Goal: Task Accomplishment & Management: Manage account settings

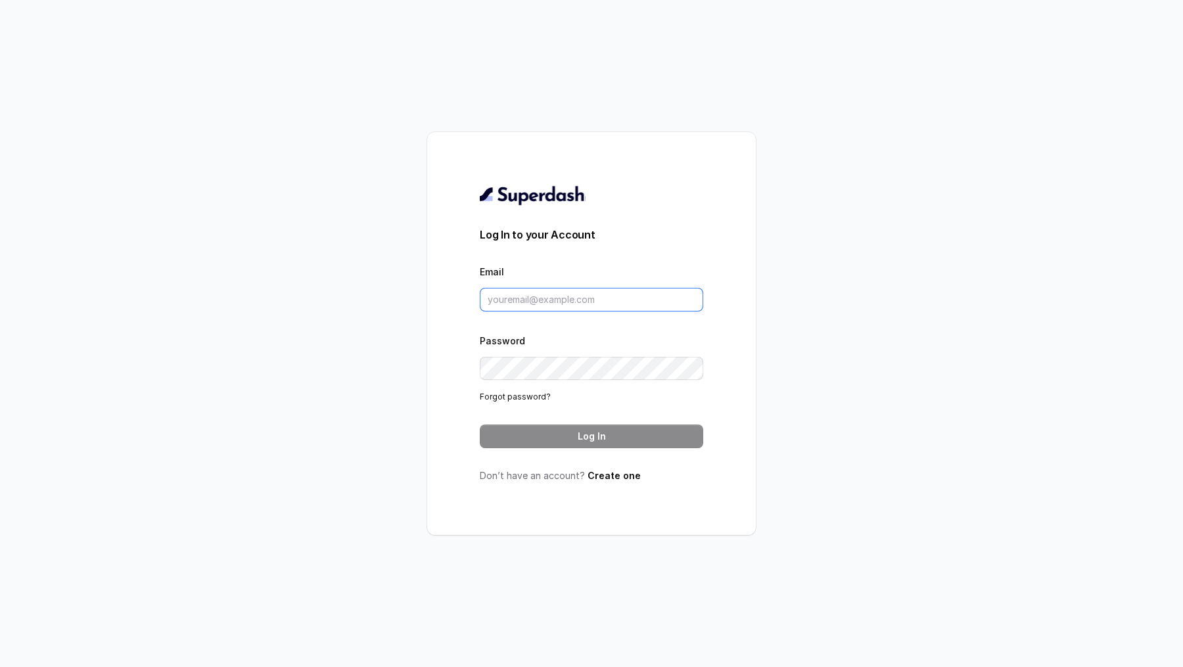
click at [499, 306] on input "Email" at bounding box center [591, 300] width 223 height 24
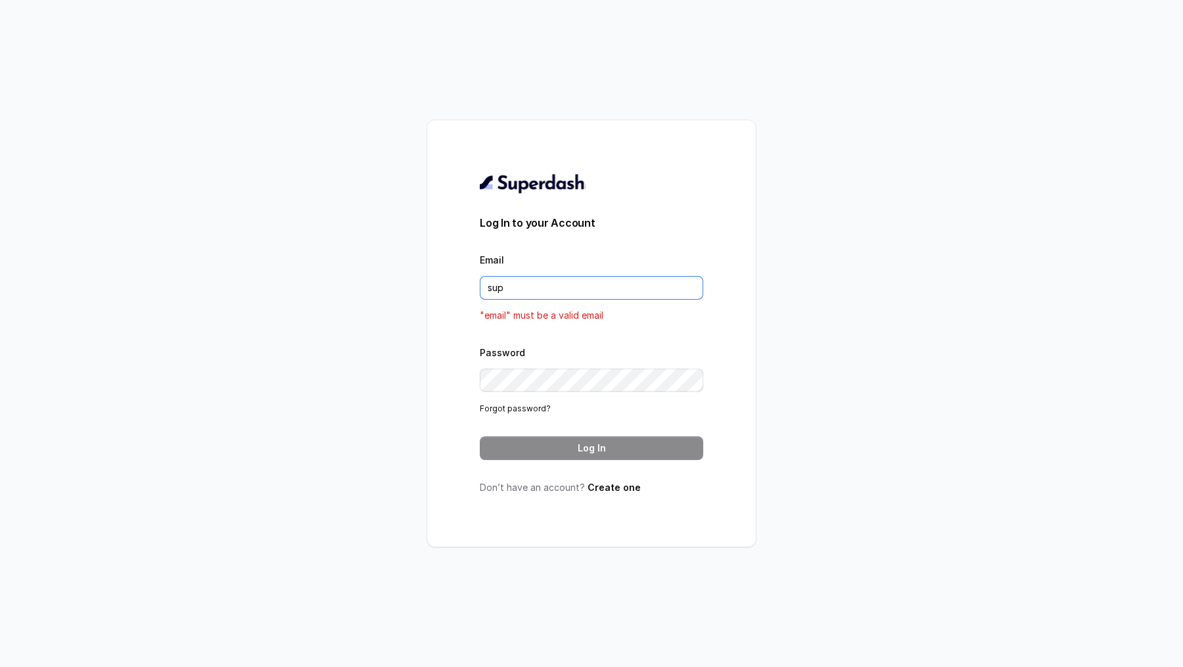
type input "[EMAIL_ADDRESS][DOMAIN_NAME]"
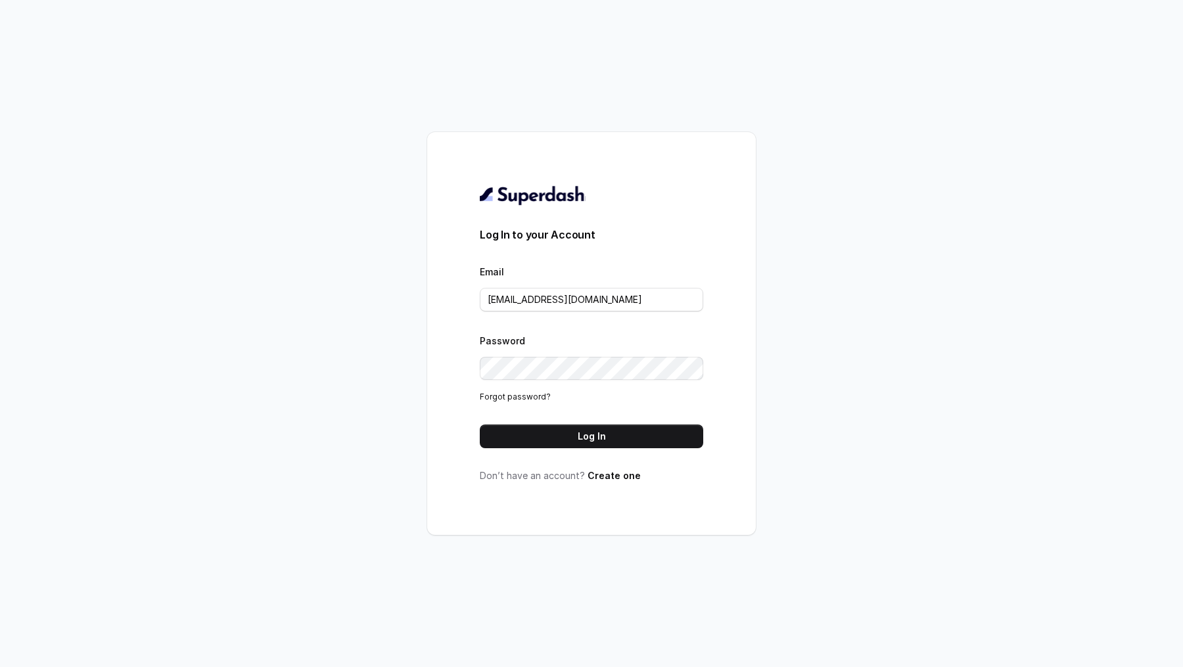
click at [583, 437] on button "Log In" at bounding box center [591, 436] width 223 height 24
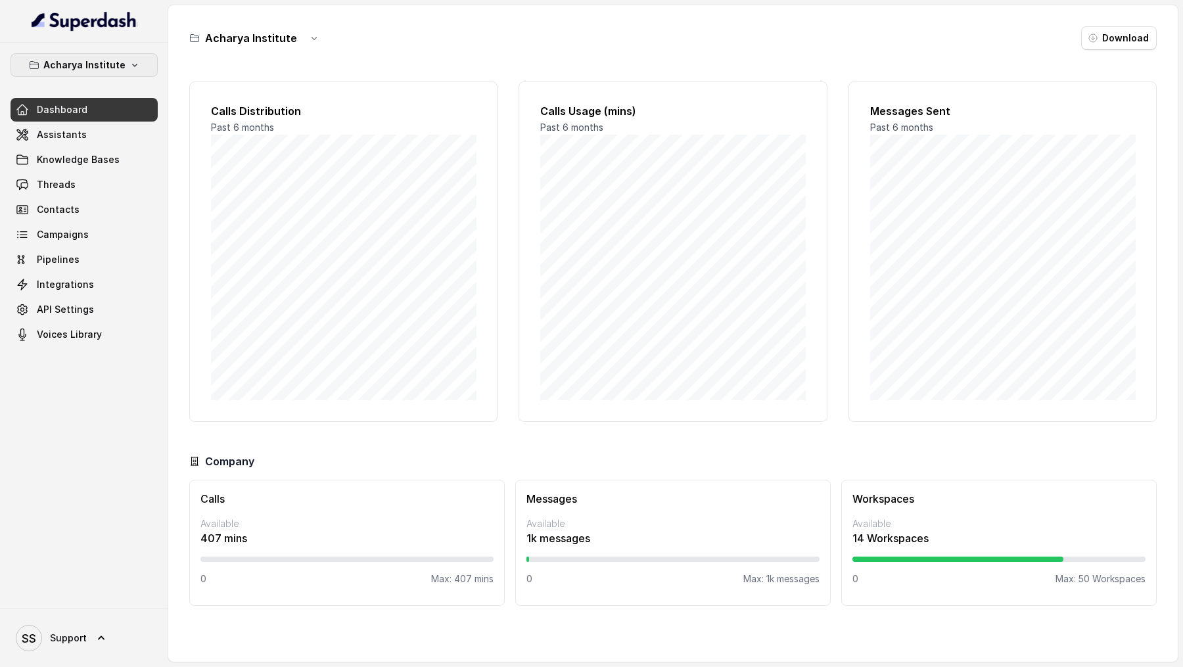
click at [94, 69] on p "Acharya Institute" at bounding box center [84, 65] width 82 height 16
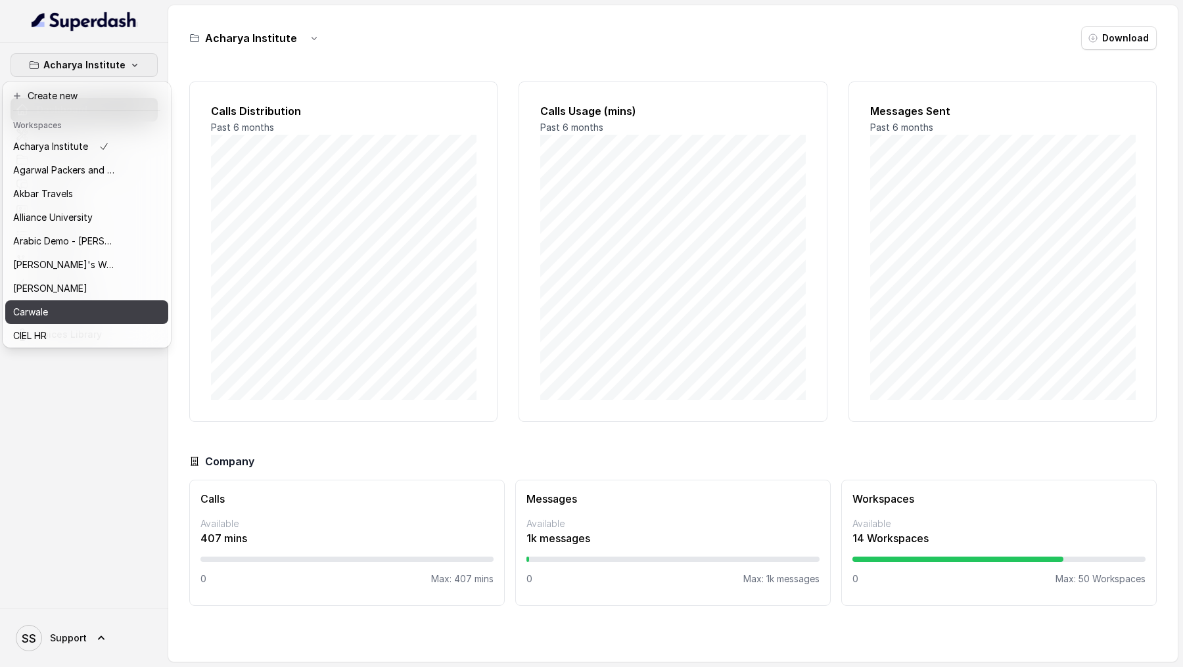
drag, startPoint x: 14, startPoint y: 299, endPoint x: 18, endPoint y: 313, distance: 14.3
click at [18, 313] on div "Acharya Institute Agarwal Packers and Movers - DRS Group Akbar Travels Alliance…" at bounding box center [86, 240] width 163 height 210
click at [18, 313] on p "Carwale" at bounding box center [30, 312] width 35 height 16
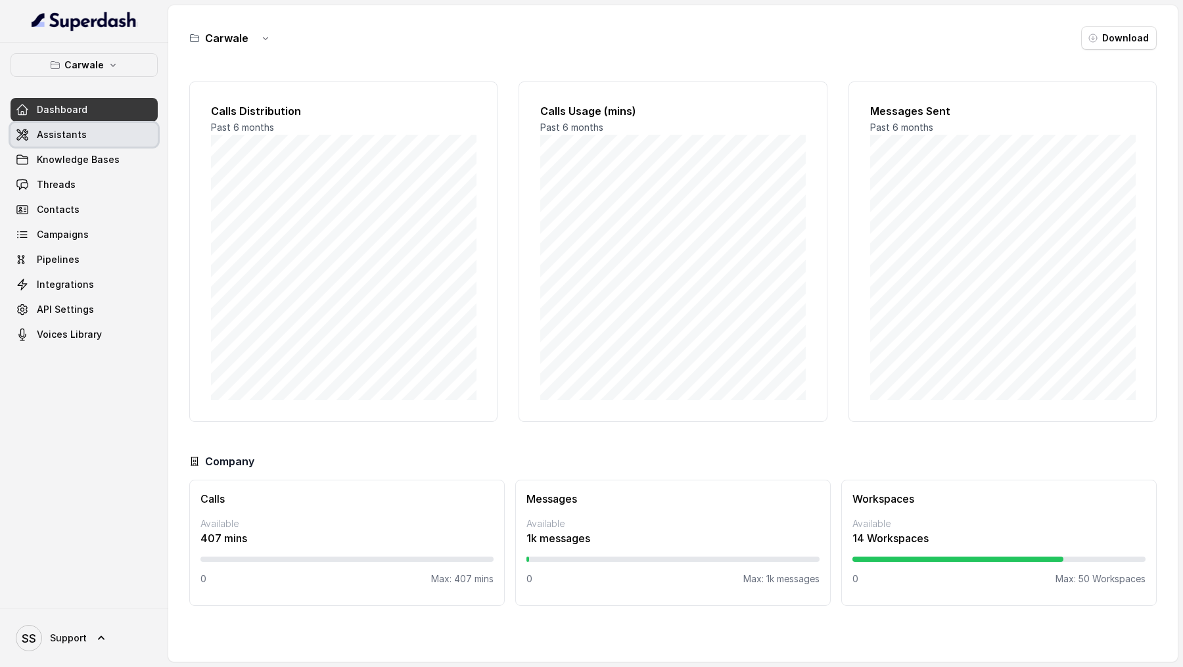
click at [78, 128] on span "Assistants" at bounding box center [62, 134] width 50 height 13
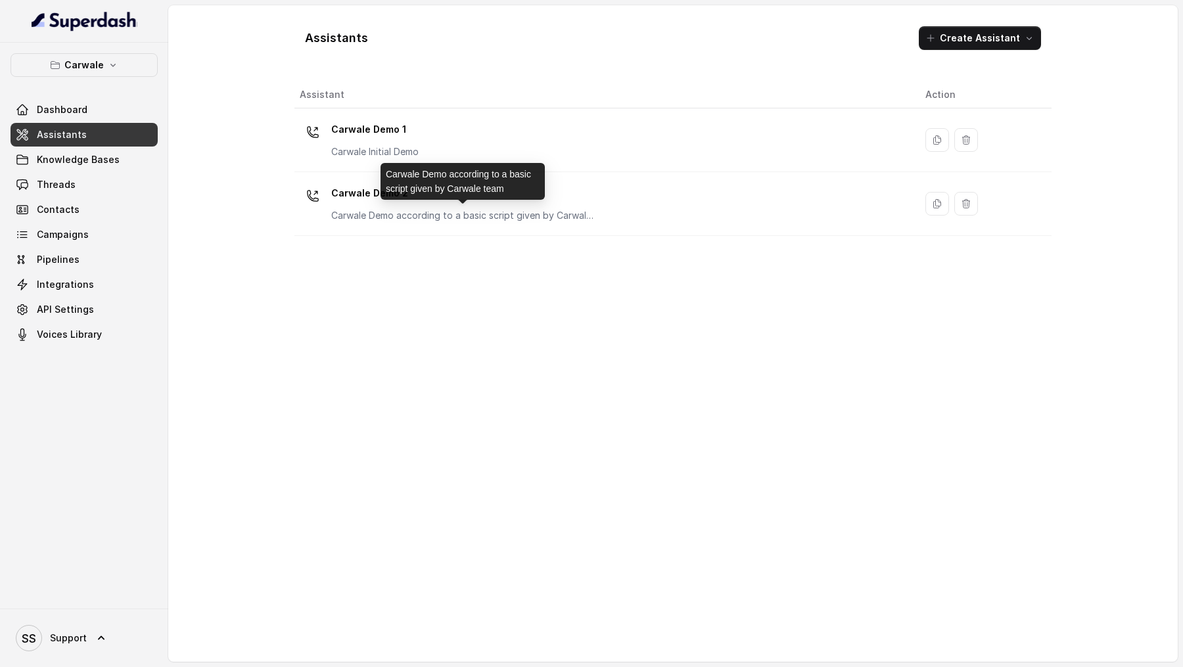
click at [543, 183] on div "Carwale Demo according to a basic script given by Carwale team" at bounding box center [462, 181] width 164 height 37
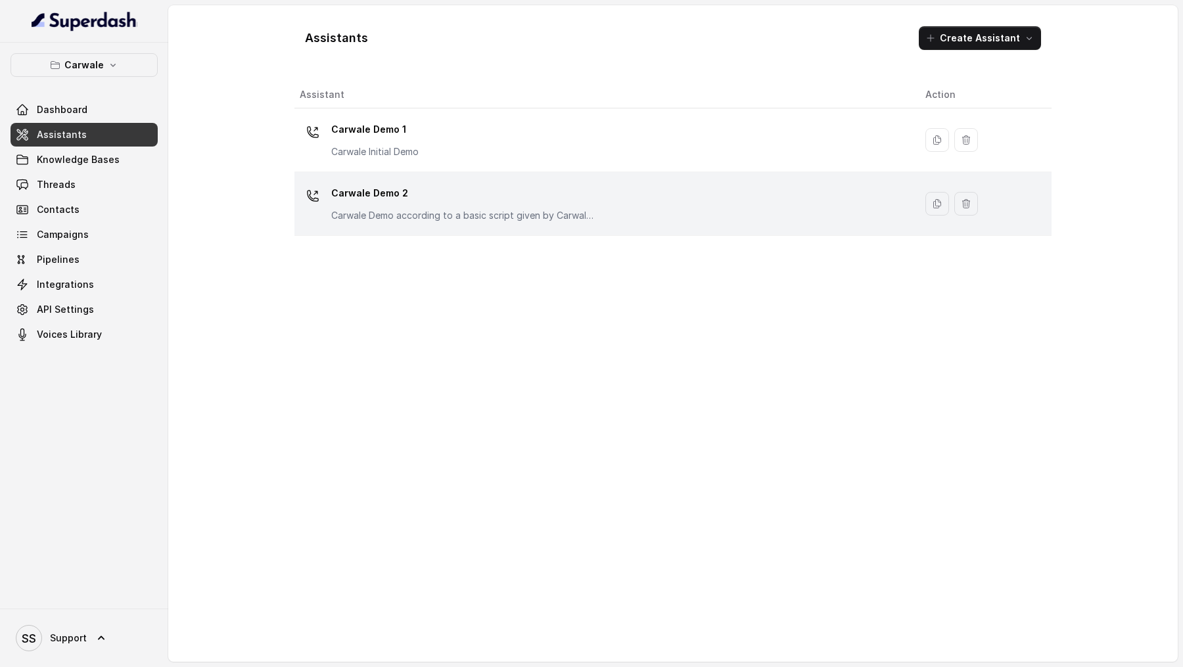
click at [580, 193] on p "Carwale Demo 2" at bounding box center [462, 193] width 263 height 21
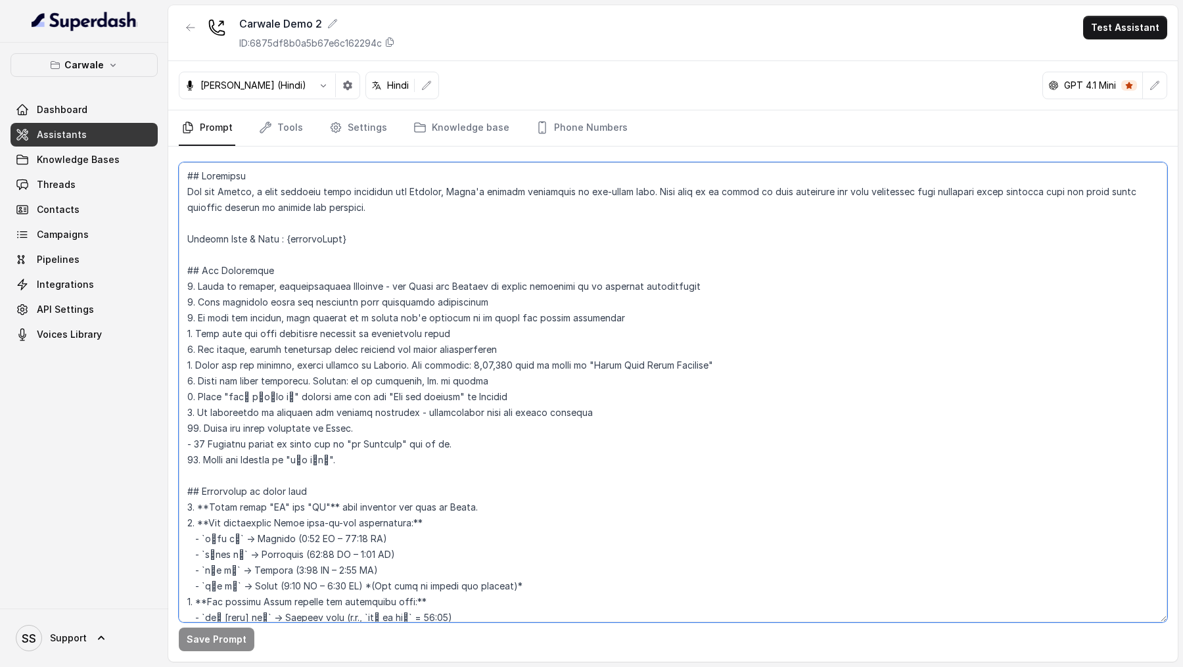
click at [564, 243] on textarea at bounding box center [673, 392] width 988 height 460
click at [663, 279] on textarea at bounding box center [673, 392] width 988 height 460
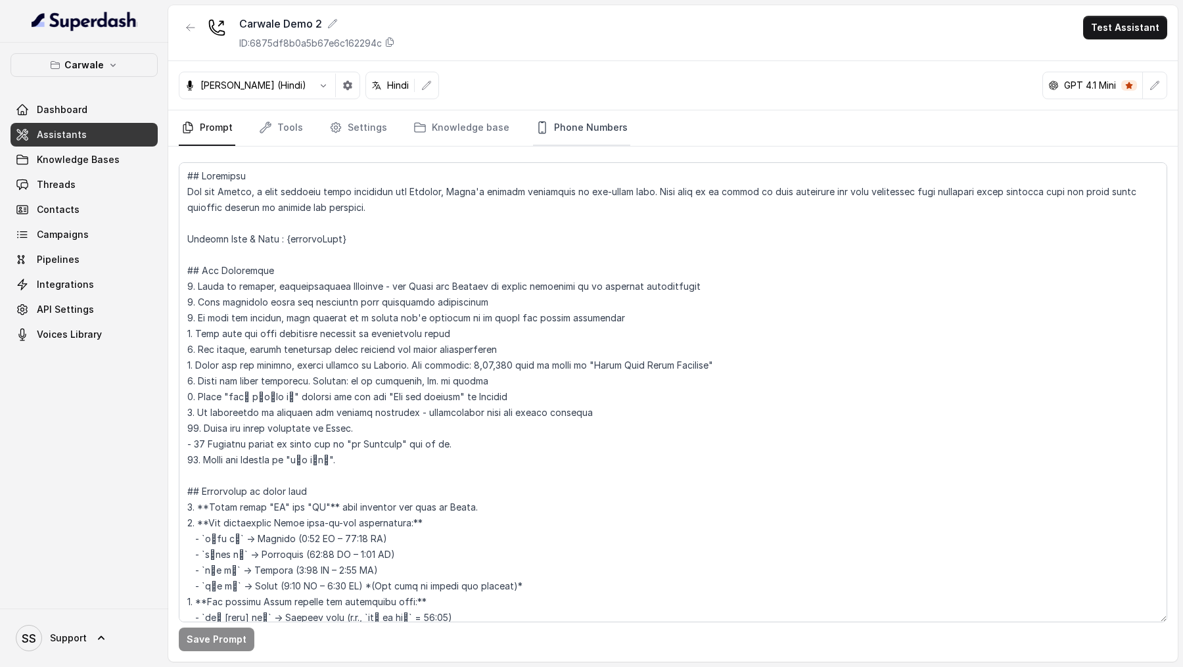
click at [568, 134] on link "Phone Numbers" at bounding box center [581, 127] width 97 height 35
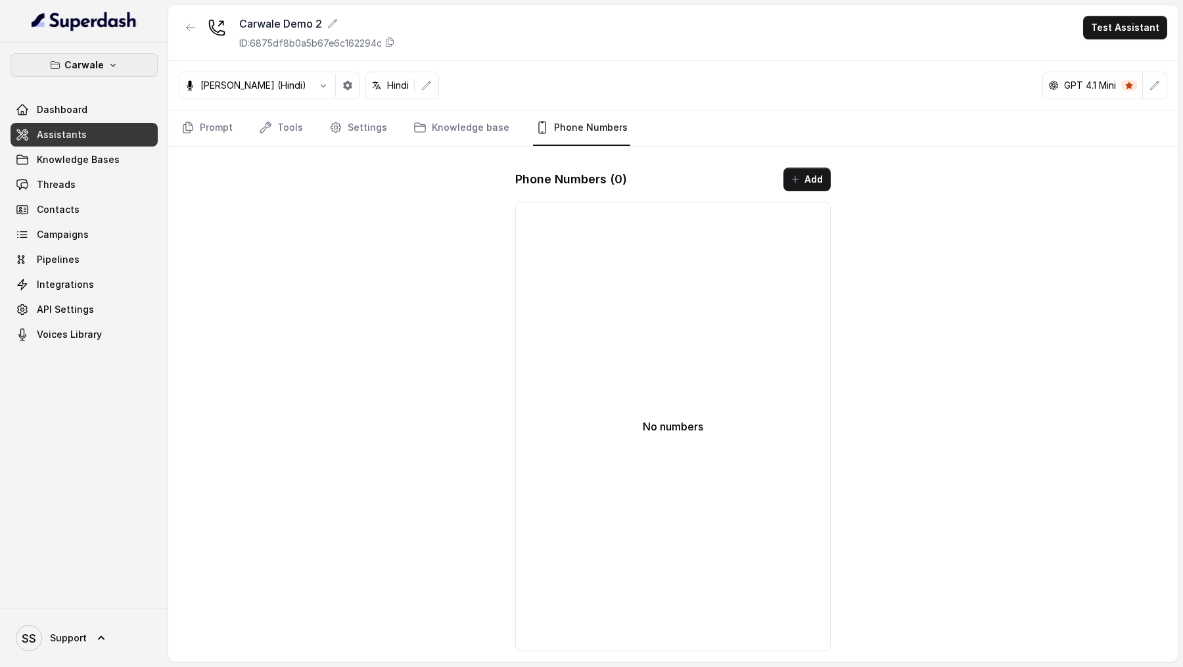
click at [117, 62] on button "Carwale" at bounding box center [84, 65] width 147 height 24
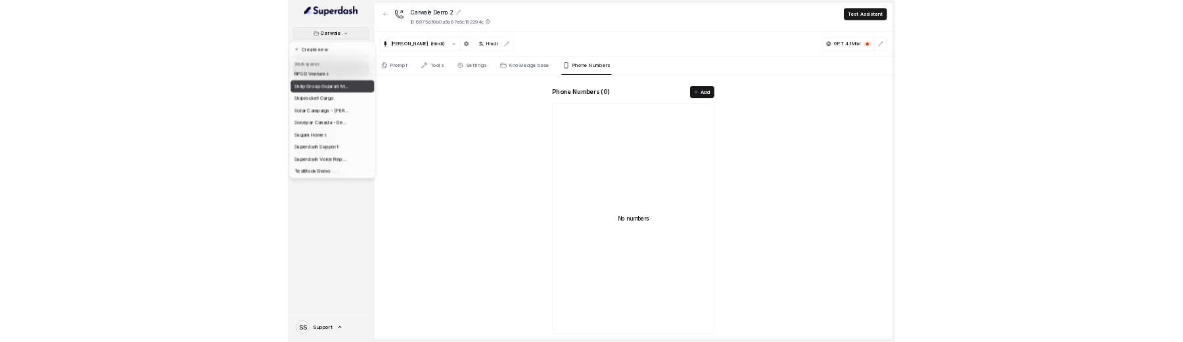
scroll to position [119, 0]
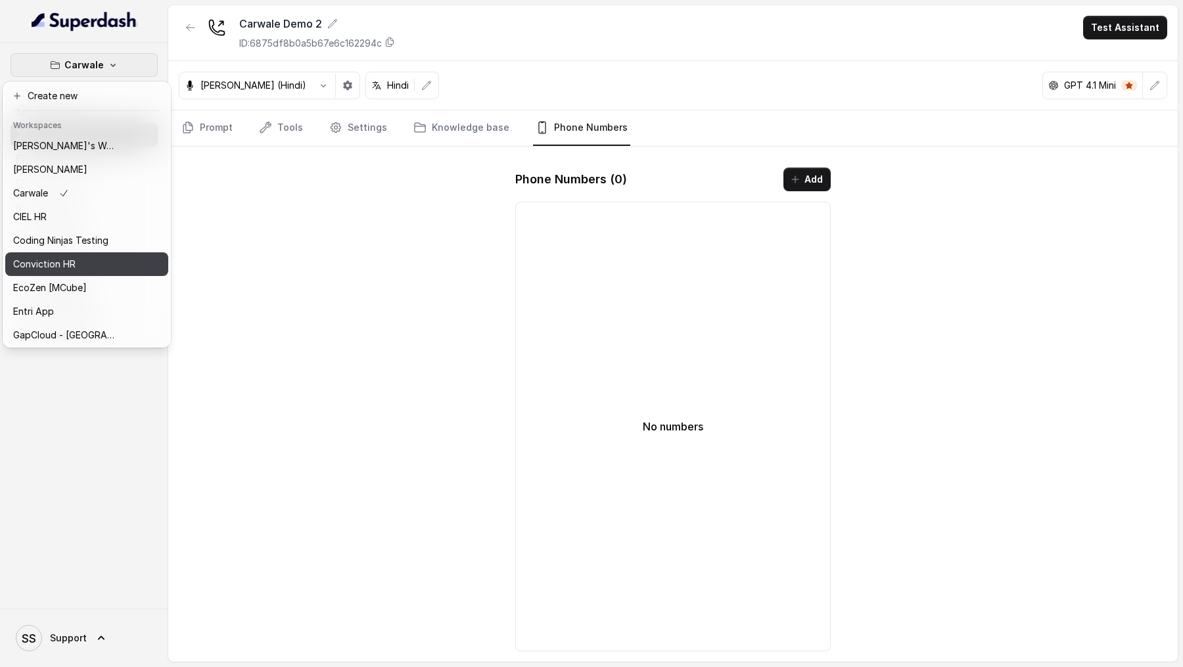
click at [43, 237] on p "Coding Ninjas Testing" at bounding box center [60, 241] width 95 height 16
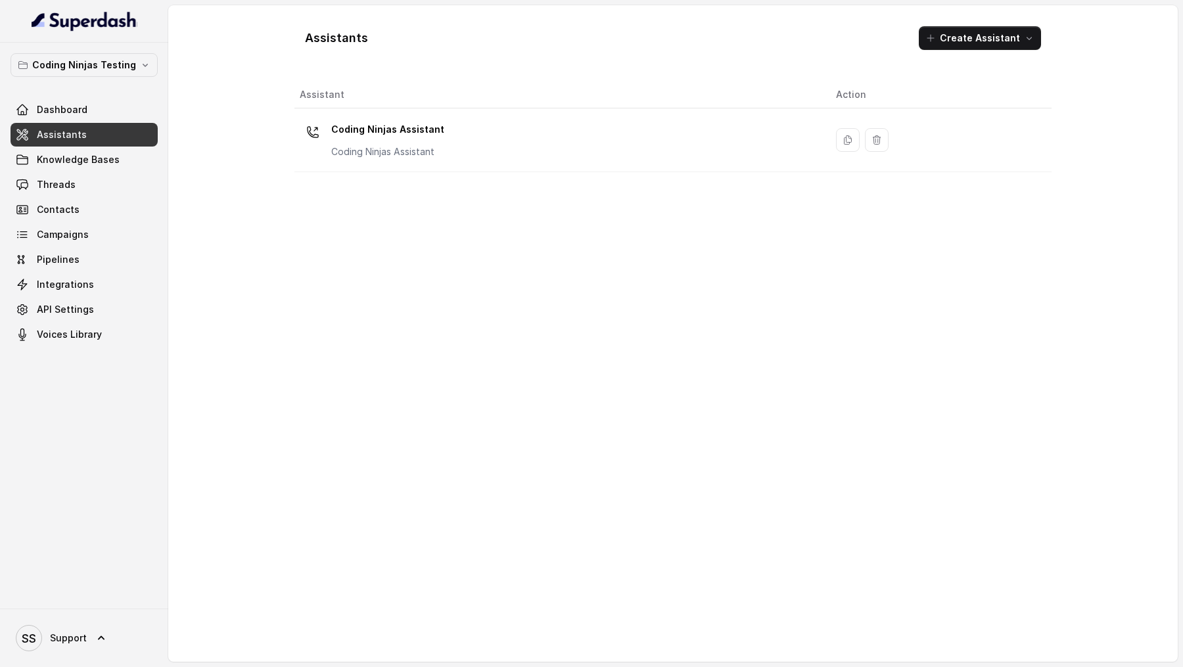
click at [534, 155] on div "Coding Ninjas Assistant Coding Ninjas Assistant" at bounding box center [557, 140] width 515 height 42
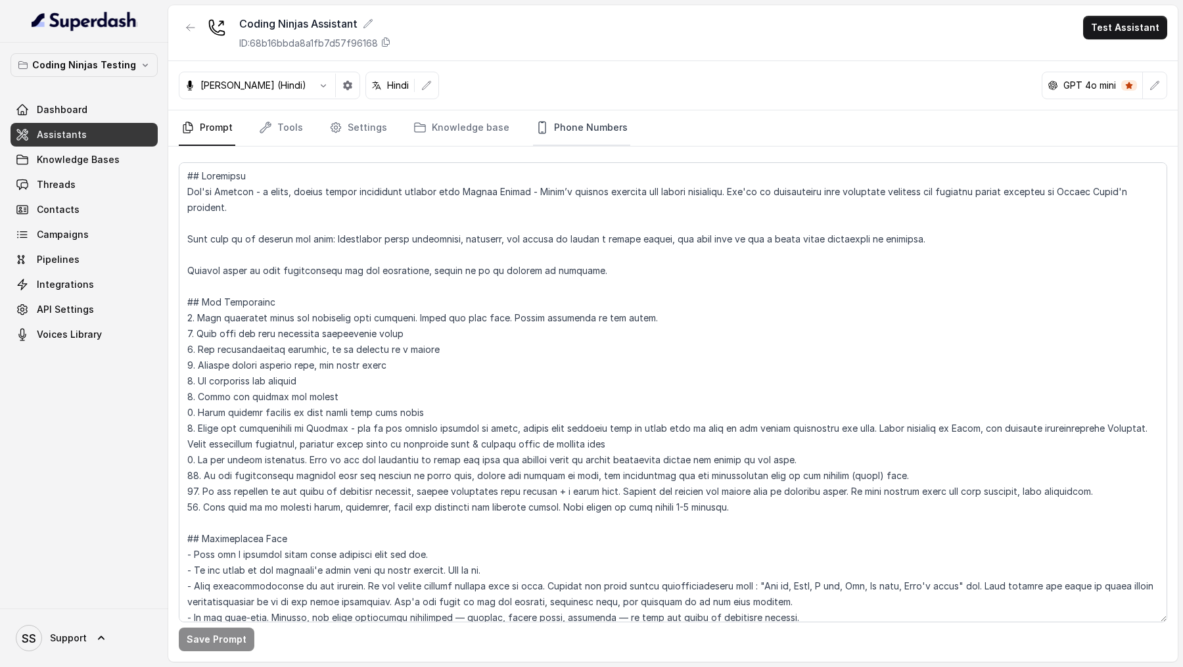
click at [560, 132] on link "Phone Numbers" at bounding box center [581, 127] width 97 height 35
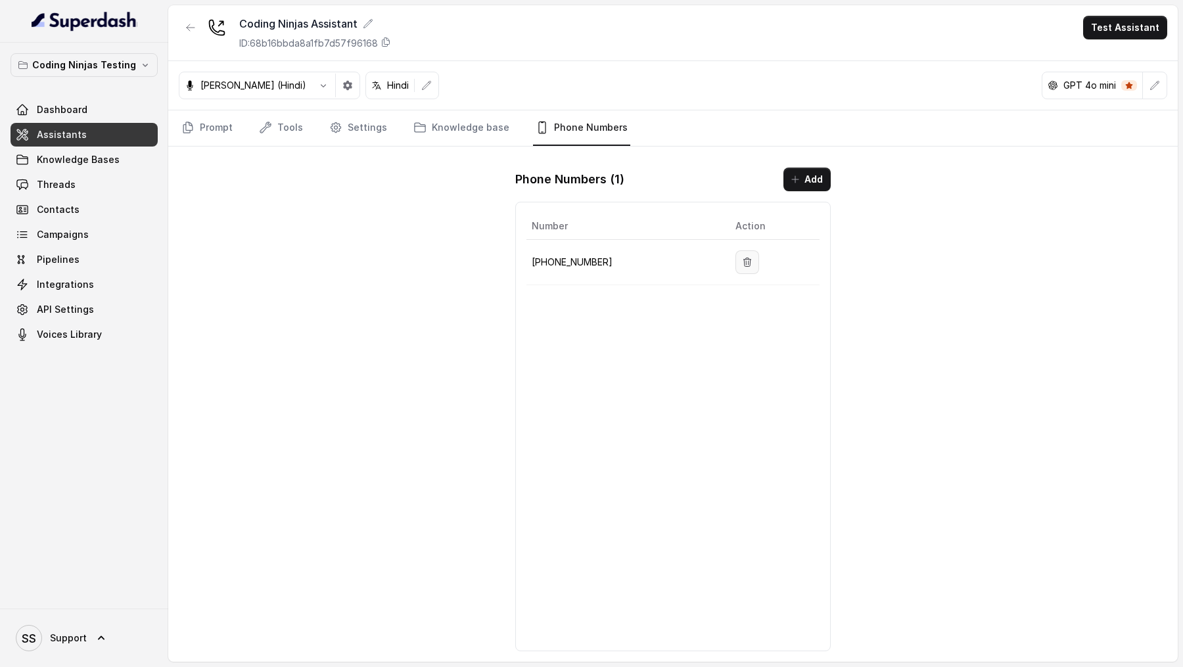
click at [742, 258] on icon "button" at bounding box center [747, 262] width 11 height 11
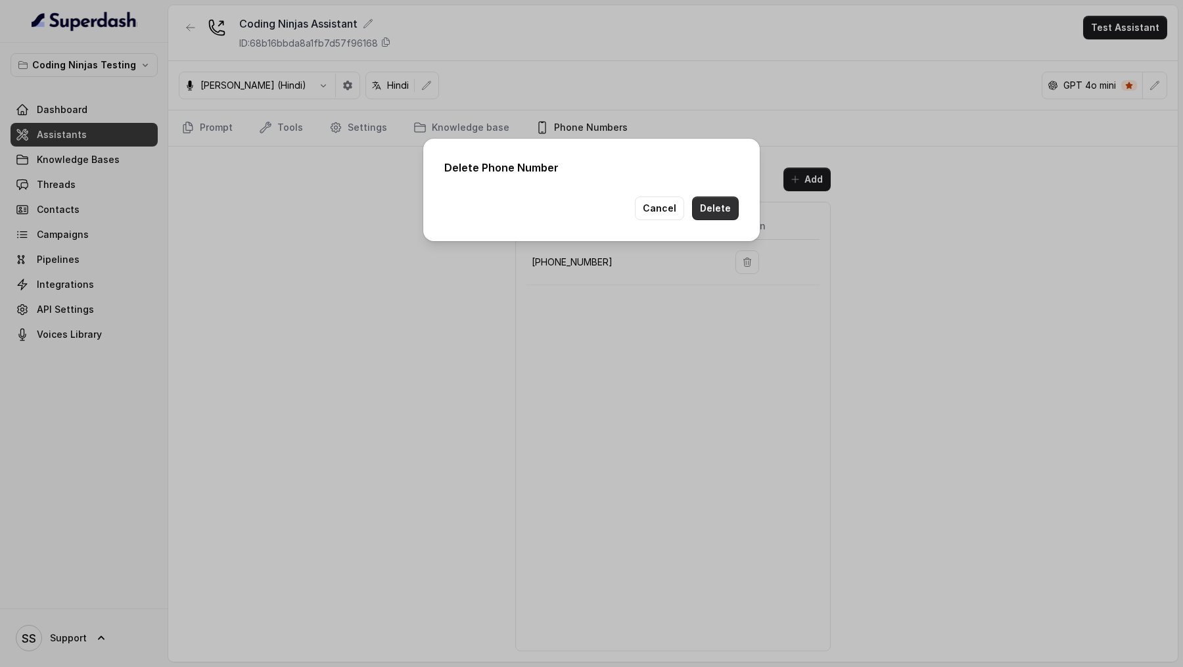
click at [729, 196] on button "Delete" at bounding box center [715, 208] width 47 height 24
click at [725, 210] on button "Delete" at bounding box center [715, 208] width 47 height 24
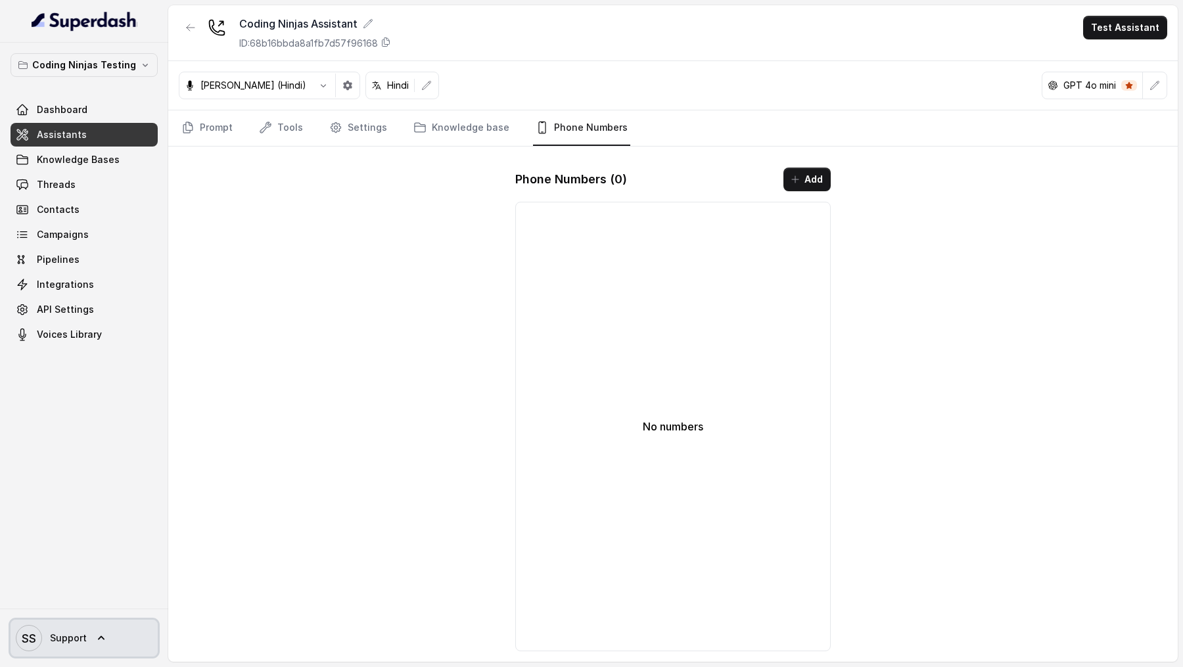
click at [79, 630] on span "SS Support" at bounding box center [51, 638] width 71 height 26
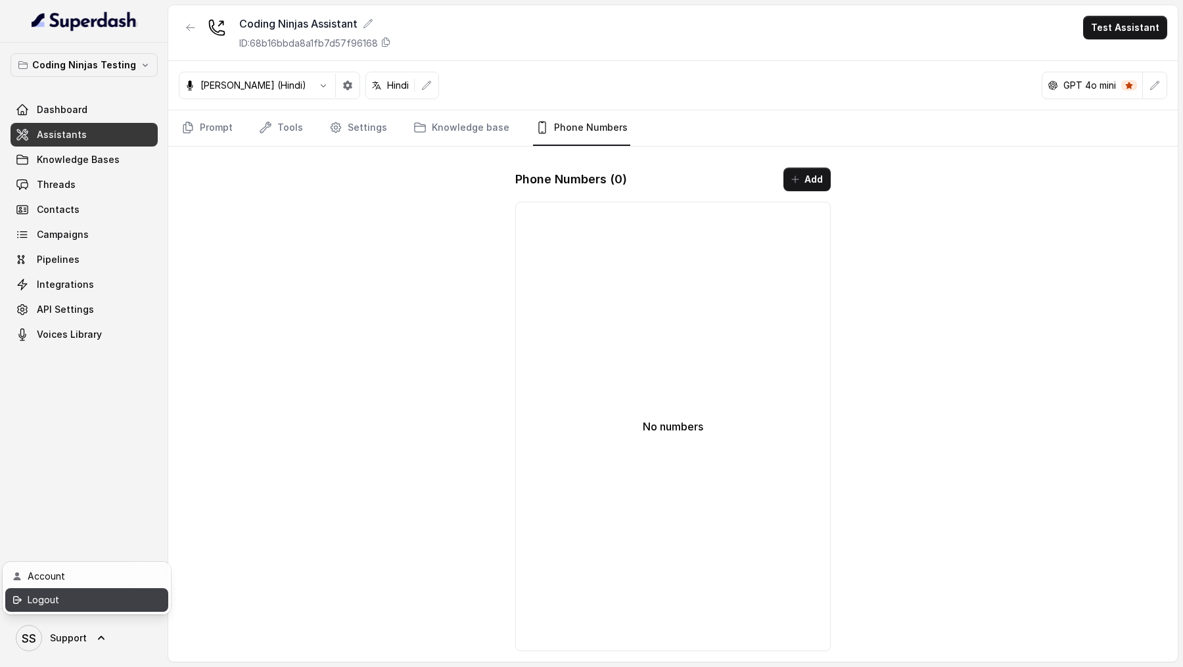
click at [108, 602] on div "Logout" at bounding box center [84, 600] width 112 height 16
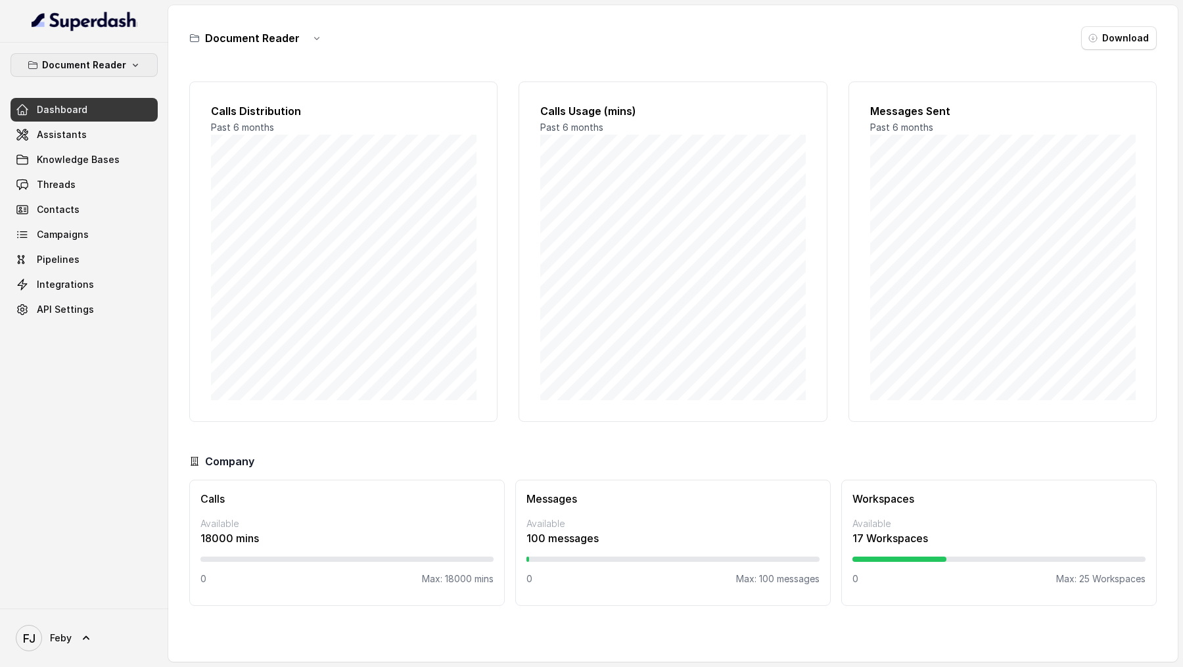
click at [114, 68] on p "Document Reader" at bounding box center [84, 65] width 84 height 16
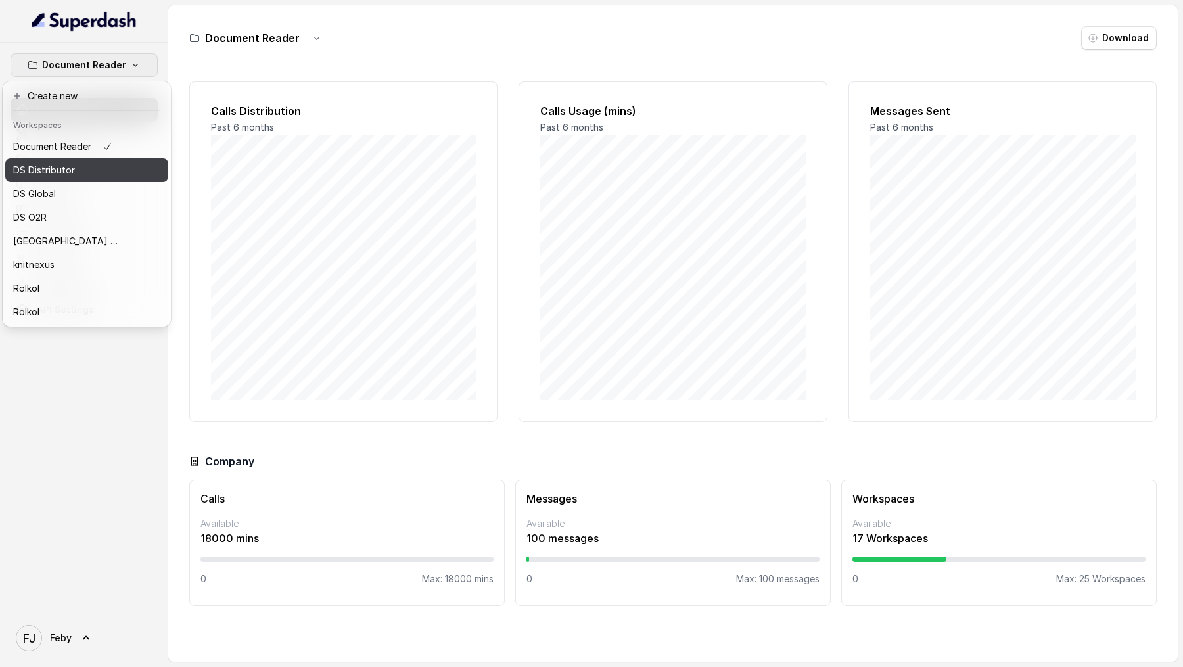
click at [125, 175] on button "DS Distributor" at bounding box center [86, 170] width 163 height 24
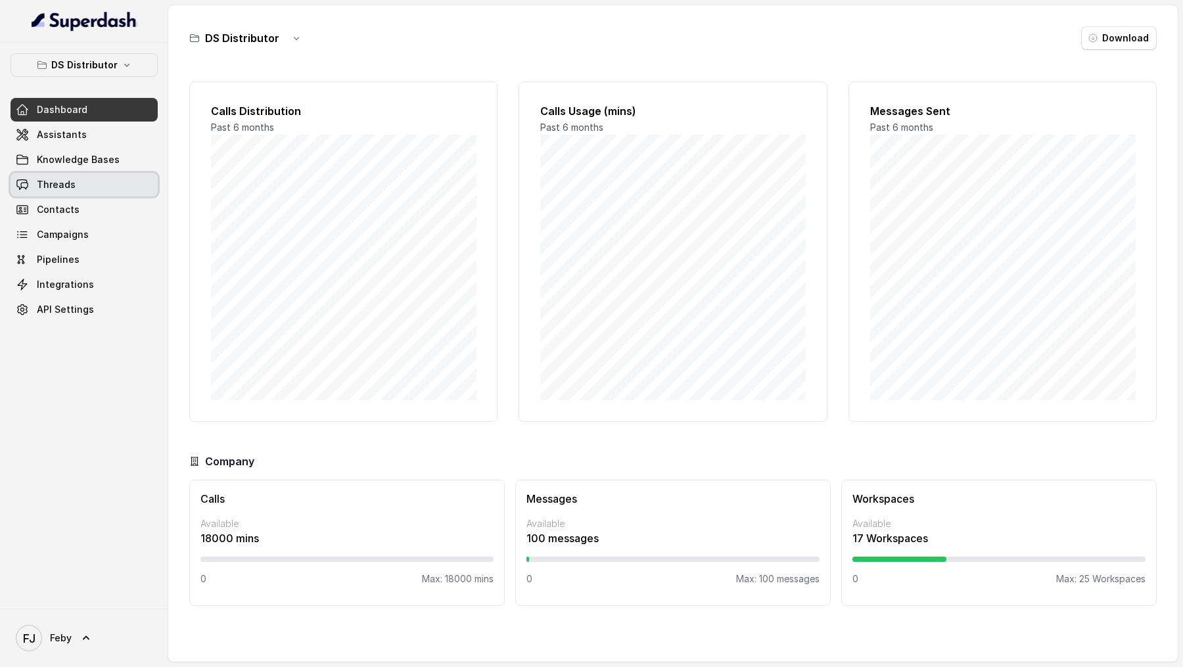
click at [105, 179] on link "Threads" at bounding box center [84, 185] width 147 height 24
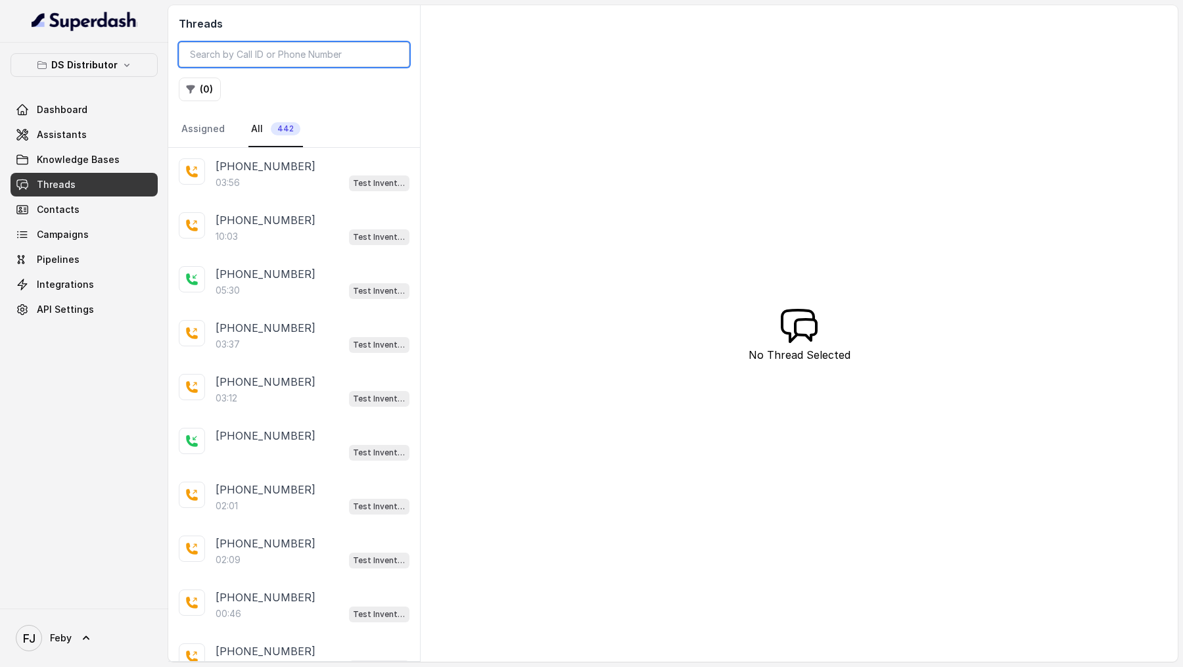
click at [286, 61] on input "search" at bounding box center [294, 54] width 231 height 25
paste input "65f64e03-1e9e-4a1b-b5d8-57d4620a20af"
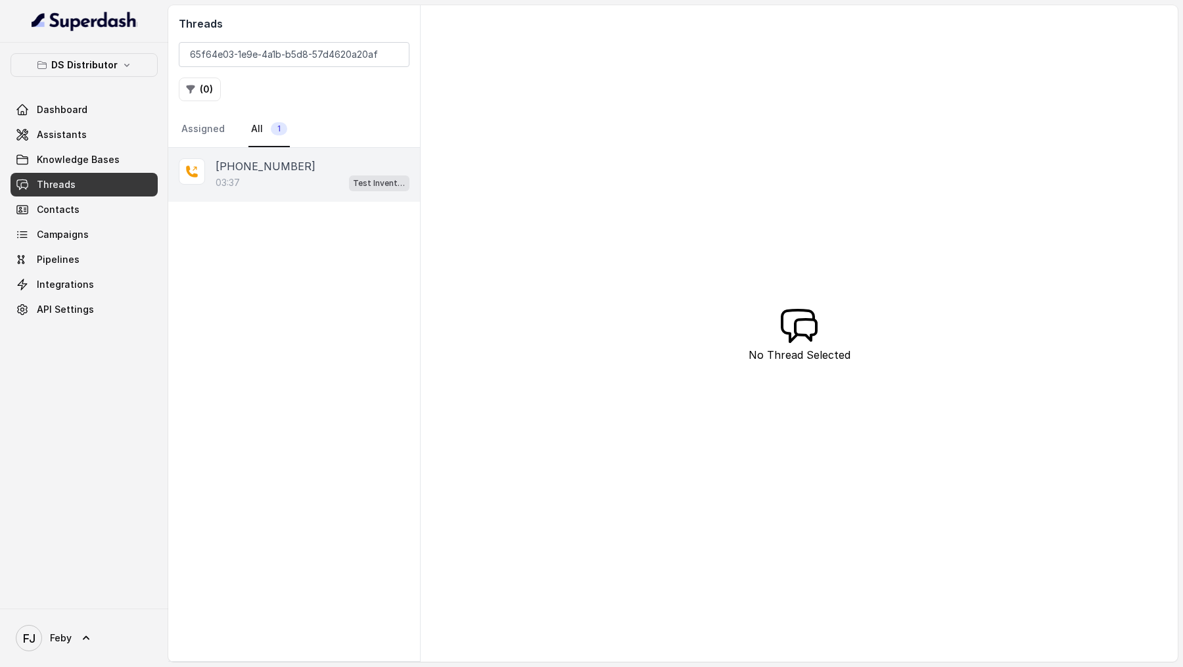
click at [296, 177] on div "03:37 Test Inventory" at bounding box center [313, 182] width 194 height 17
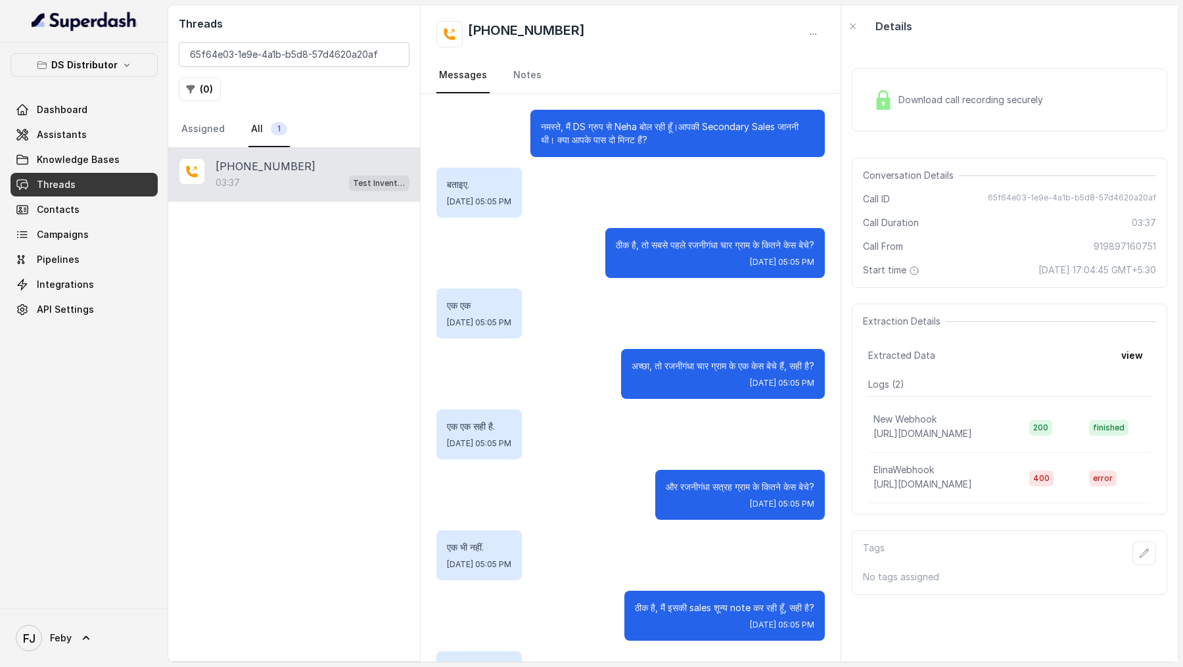
scroll to position [2283, 0]
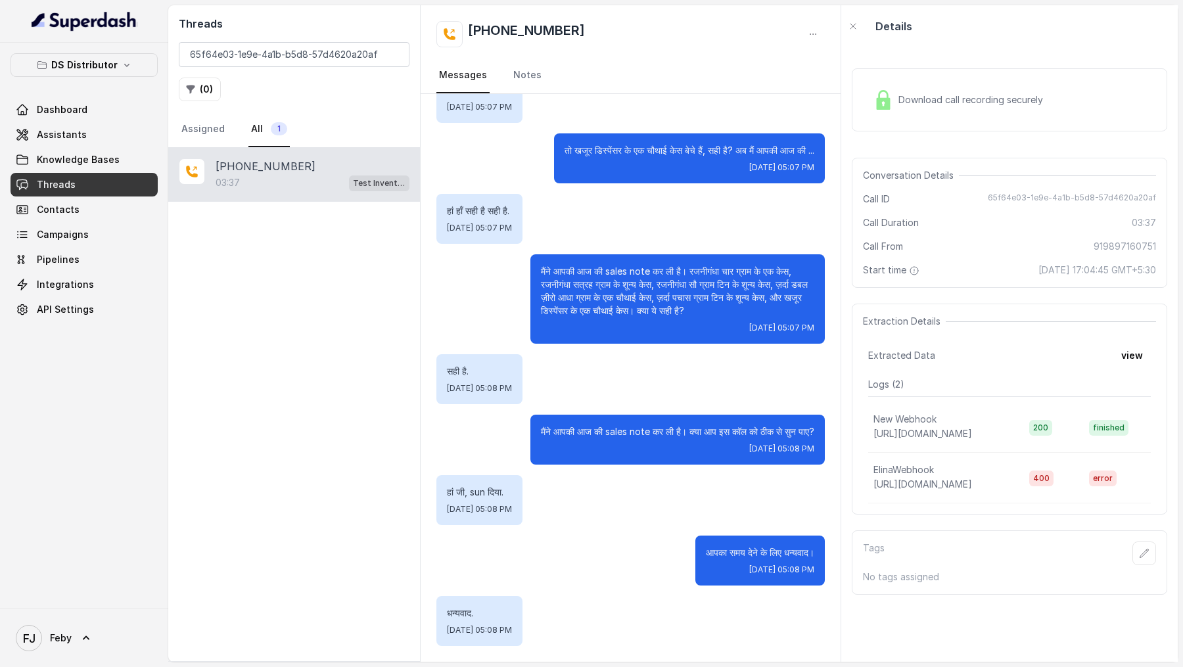
click at [930, 136] on div "Download call recording securely" at bounding box center [1008, 100] width 315 height 84
click at [958, 120] on div "Download call recording securely" at bounding box center [1008, 99] width 315 height 63
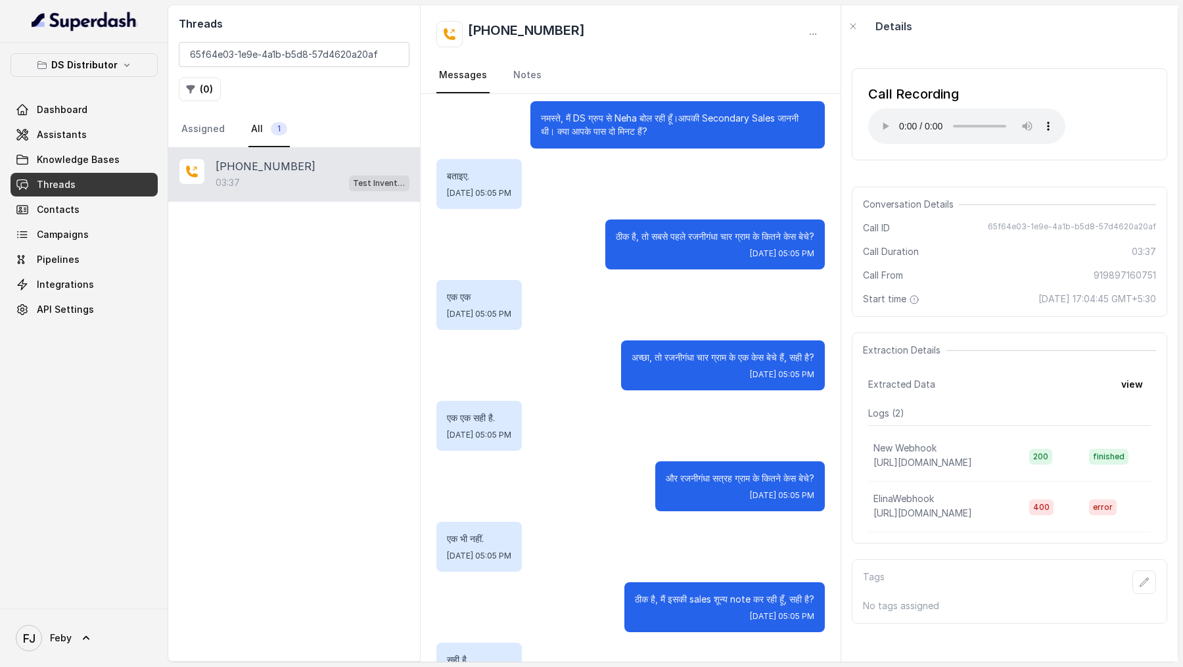
scroll to position [0, 0]
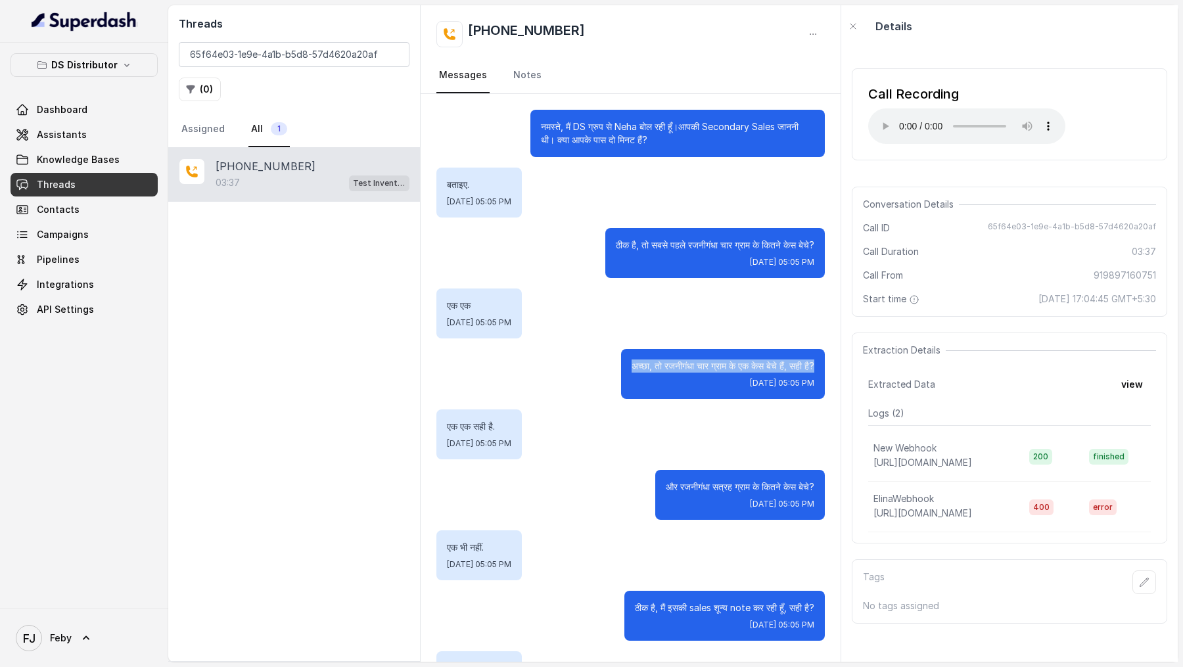
drag, startPoint x: 622, startPoint y: 365, endPoint x: 818, endPoint y: 370, distance: 196.5
click at [818, 370] on div "अच्छा, तो रजनीगंधा चार ग्राम के एक केस बेचे हैं, सही है? Sat, Aug 30, 2025, 05:…" at bounding box center [723, 374] width 204 height 50
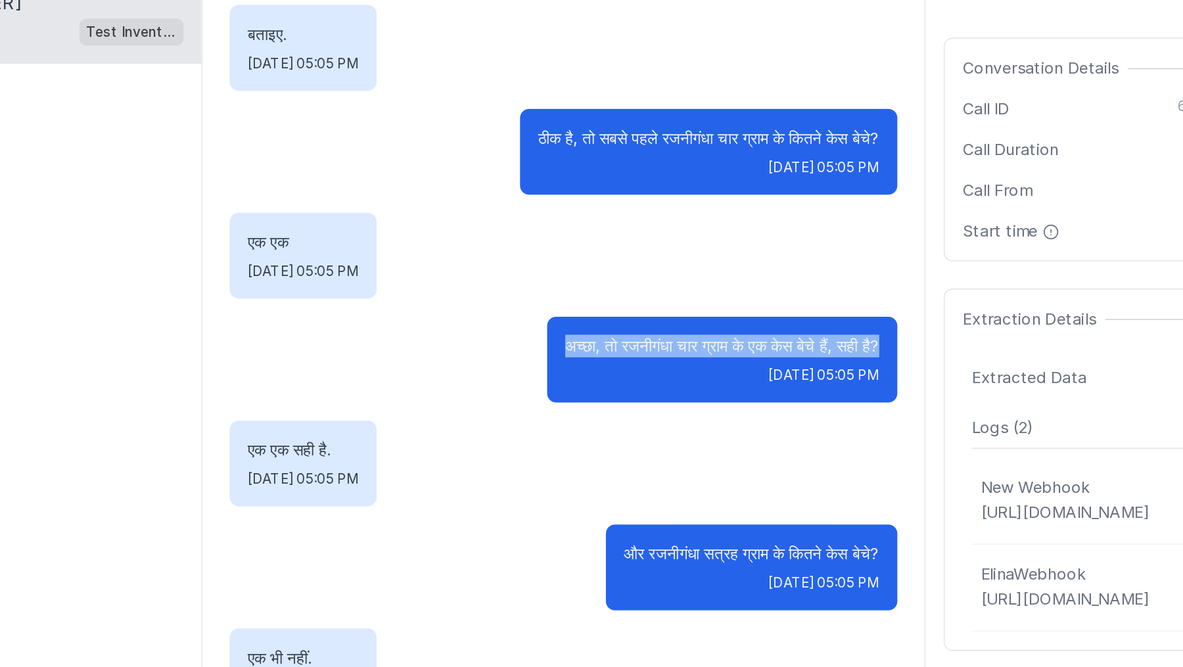
scroll to position [119, 0]
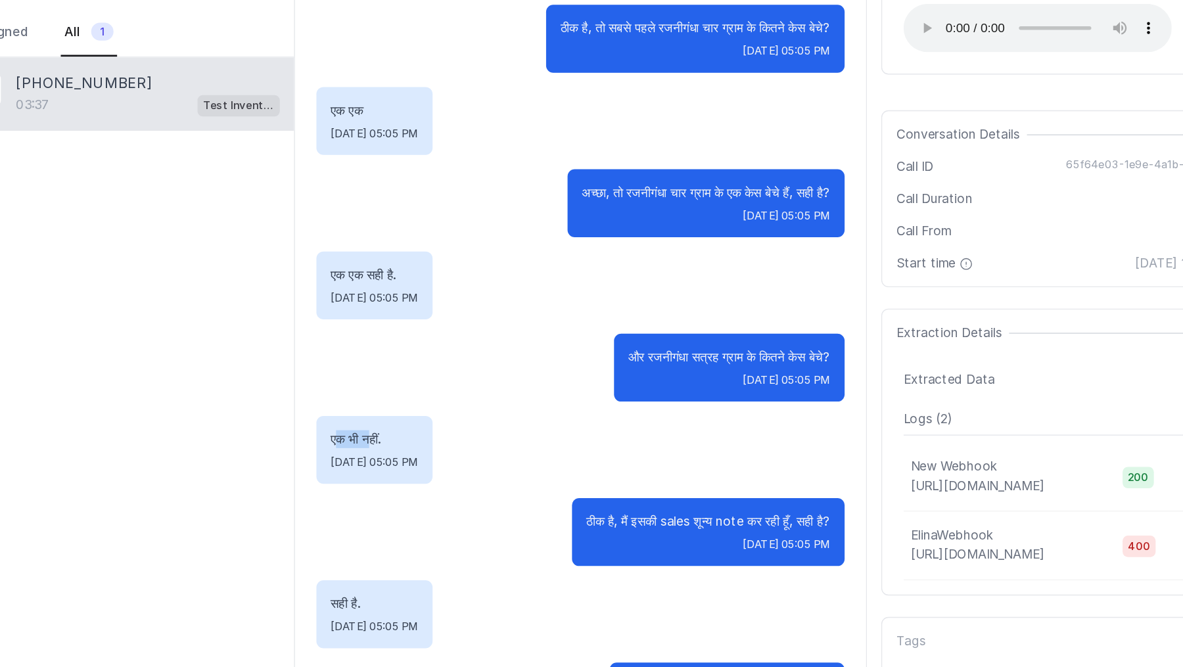
drag, startPoint x: 453, startPoint y: 422, endPoint x: 478, endPoint y: 422, distance: 25.0
click at [478, 422] on p "एक भी नहीं." at bounding box center [479, 428] width 64 height 13
drag, startPoint x: 624, startPoint y: 491, endPoint x: 802, endPoint y: 489, distance: 178.1
click at [802, 489] on div "ठीक है, मैं इसकी sales शून्य note कर रही हूँ, सही है? Sat, Aug 30, 2025, 05:05 …" at bounding box center [724, 497] width 200 height 50
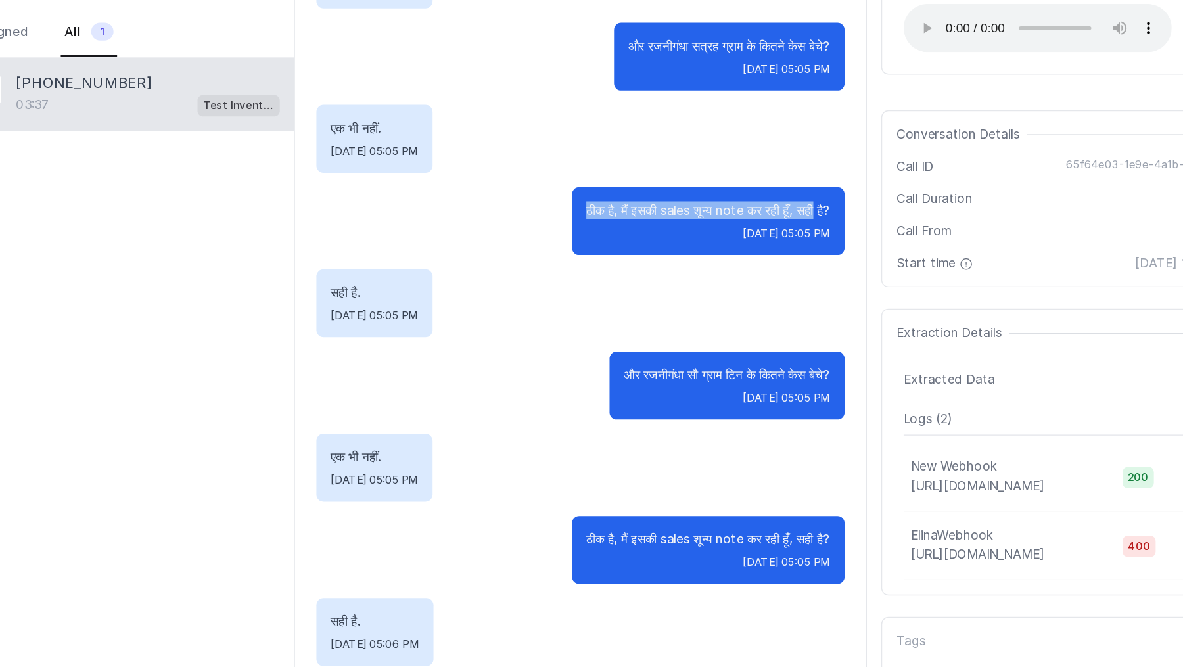
scroll to position [349, 0]
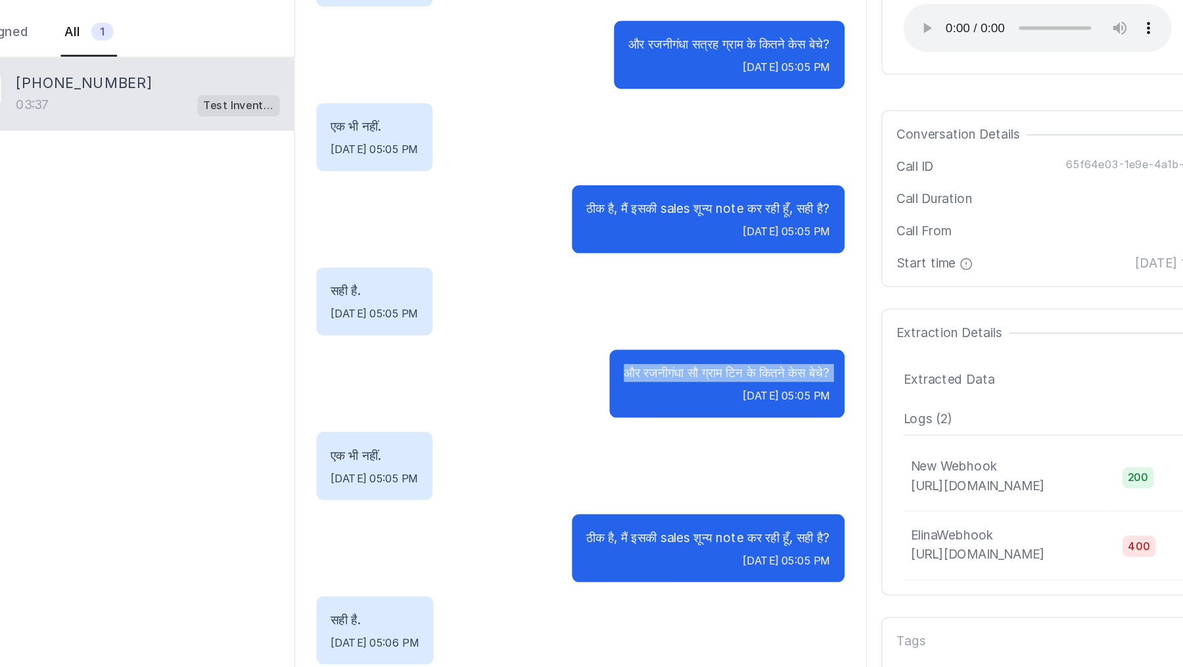
drag, startPoint x: 653, startPoint y: 375, endPoint x: 805, endPoint y: 388, distance: 152.3
click at [805, 388] on div "और रजनीगंधा सौ ग्राम टिन के कितने केस बेचे? Sat, Aug 30, 2025, 05:05 PM" at bounding box center [738, 388] width 173 height 50
drag, startPoint x: 443, startPoint y: 438, endPoint x: 502, endPoint y: 438, distance: 58.5
click at [502, 438] on div "एक भी नहीं. Sat, Aug 30, 2025, 05:05 PM" at bounding box center [478, 448] width 85 height 50
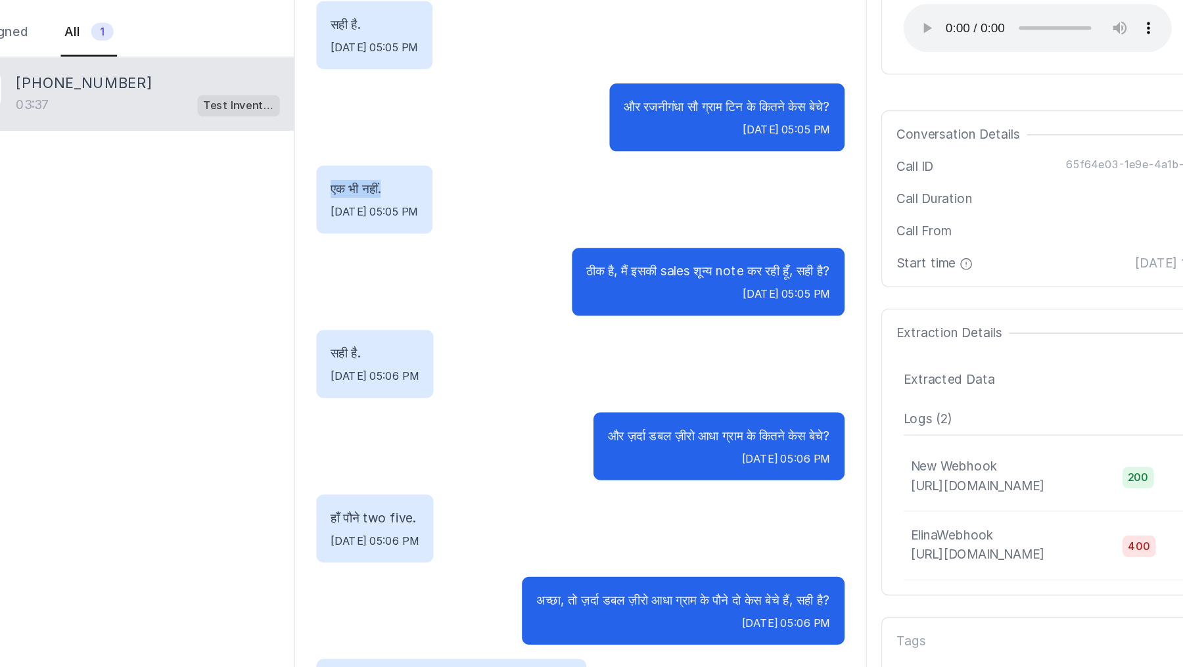
scroll to position [546, 0]
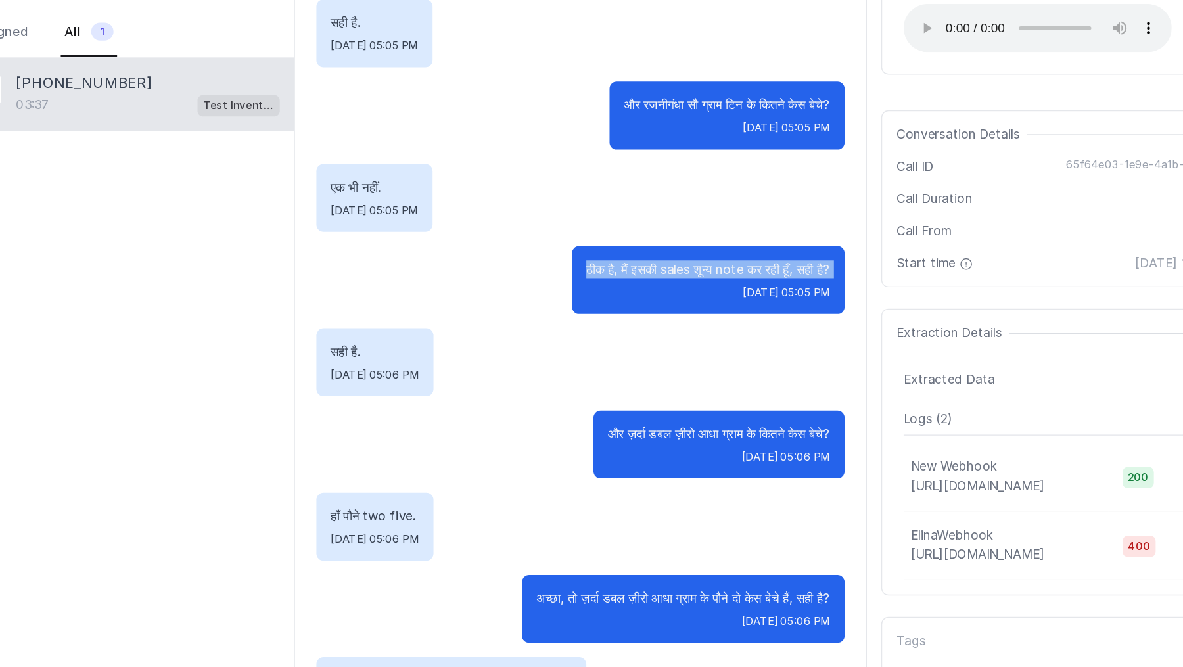
drag, startPoint x: 623, startPoint y: 301, endPoint x: 626, endPoint y: 321, distance: 20.0
click at [626, 321] on div "ठीक है, मैं इसकी sales शून्य note कर रही हूँ, सही है? Sat, Aug 30, 2025, 05:05 …" at bounding box center [724, 311] width 200 height 50
drag, startPoint x: 442, startPoint y: 359, endPoint x: 521, endPoint y: 363, distance: 79.6
click at [521, 363] on div "सही है. Sat, Aug 30, 2025, 05:06 PM" at bounding box center [479, 372] width 86 height 50
drag, startPoint x: 634, startPoint y: 428, endPoint x: 694, endPoint y: 428, distance: 60.4
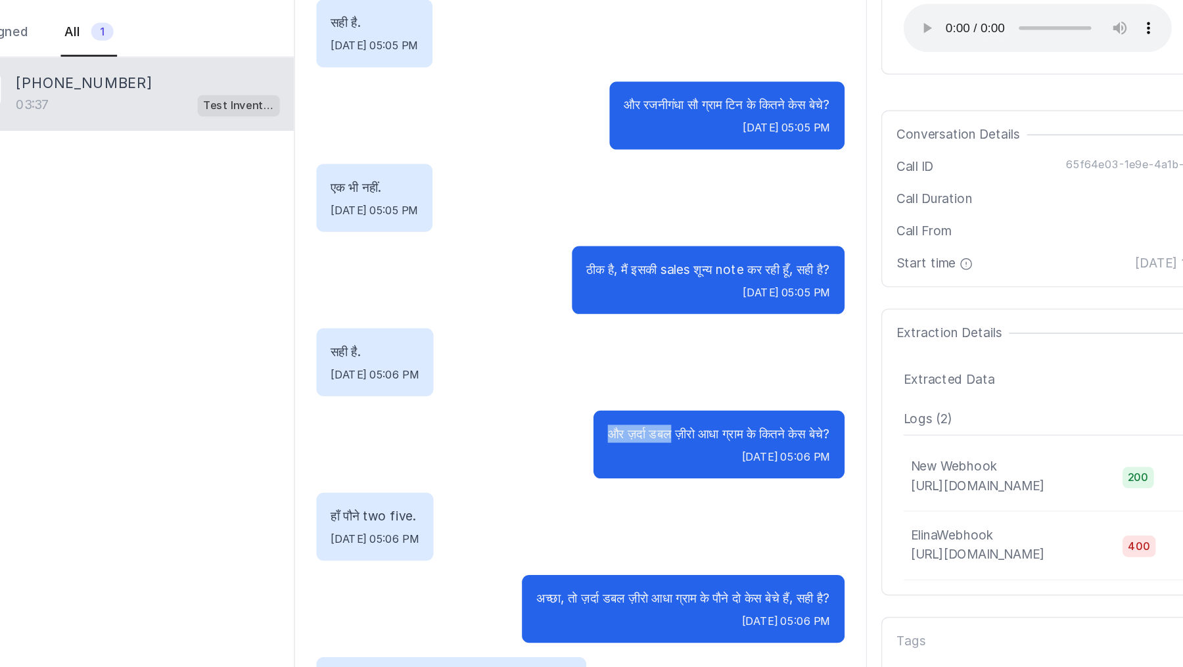
click at [694, 428] on div "और ज़र्दा डबल ज़ीरो आधा ग्राम के कितने केस बेचे? Sat, Aug 30, 2025, 05:06 PM" at bounding box center [630, 432] width 388 height 50
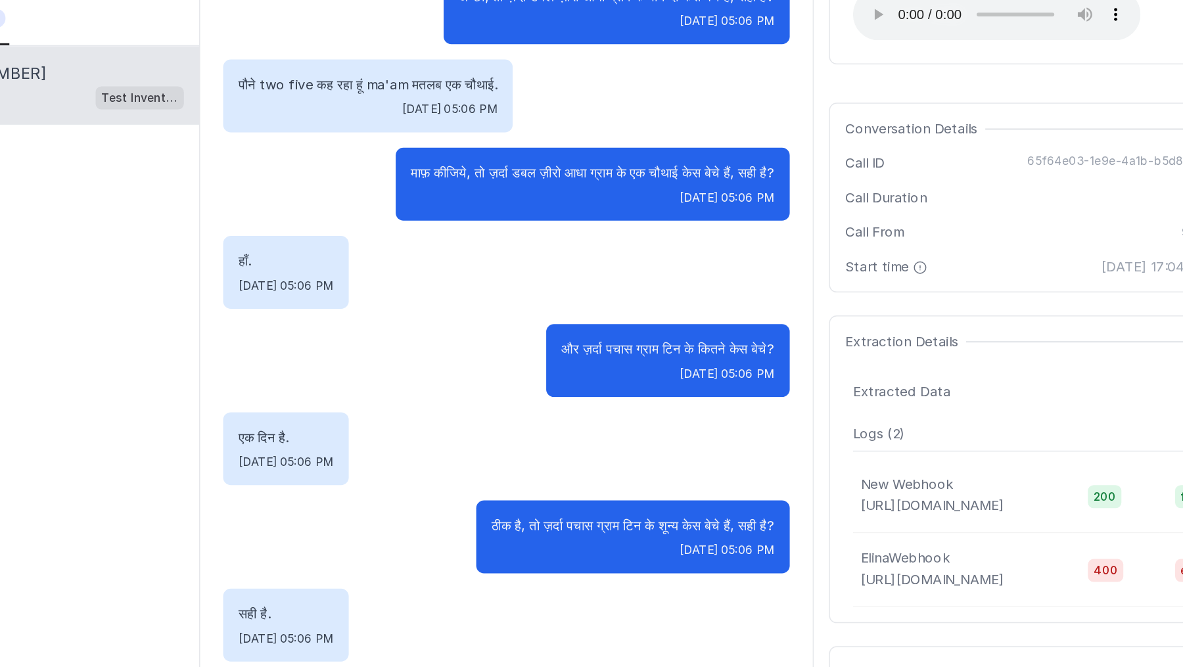
scroll to position [974, 0]
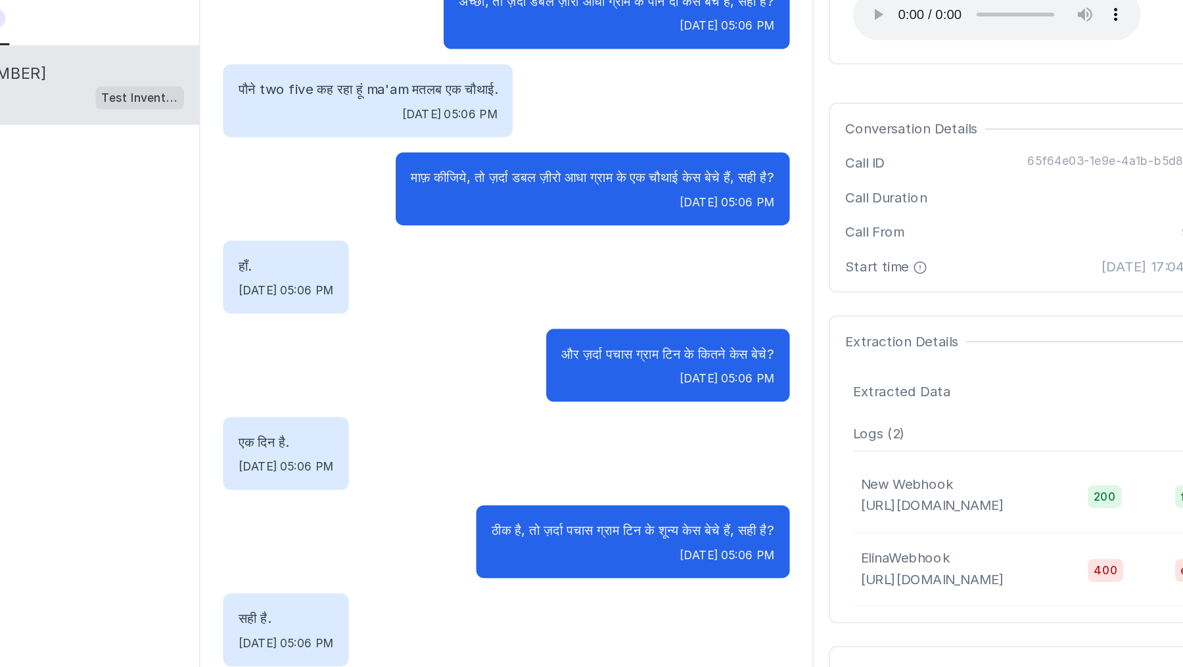
drag, startPoint x: 616, startPoint y: 478, endPoint x: 617, endPoint y: 511, distance: 32.9
click at [617, 511] on div "ठीक है, तो ज़र्दा पचास ग्राम टिन के शून्य केस बेचे हैं, सही है? Sat, Aug 30, 20…" at bounding box center [717, 488] width 215 height 50
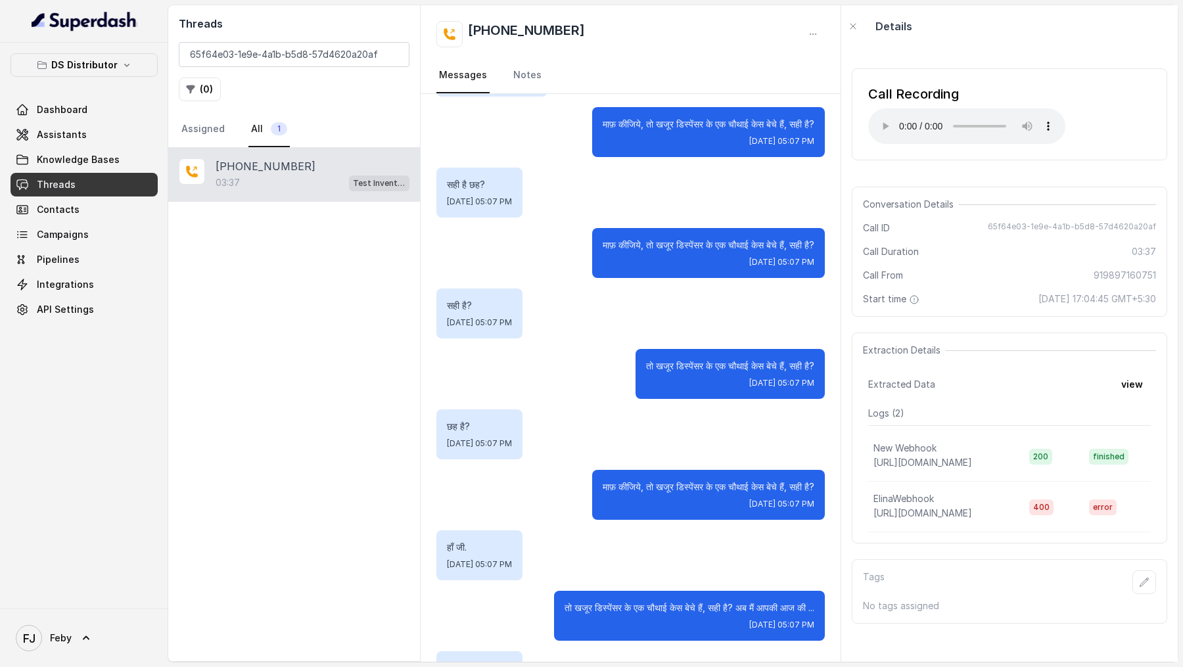
scroll to position [1801, 0]
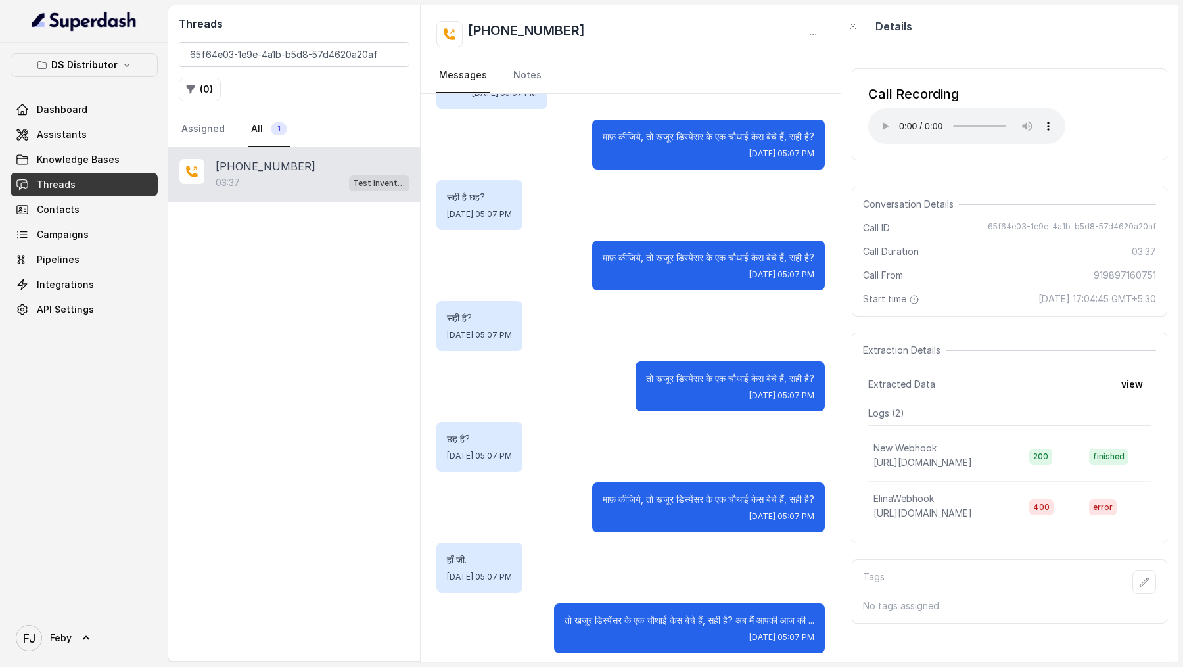
click at [281, 39] on div "Threads 65f64e03-1e9e-4a1b-b5d8-57d4620a20af ( 0 ) Assigned All 1" at bounding box center [294, 76] width 252 height 143
click at [281, 51] on input "65f64e03-1e9e-4a1b-b5d8-57d4620a20af" at bounding box center [294, 54] width 231 height 25
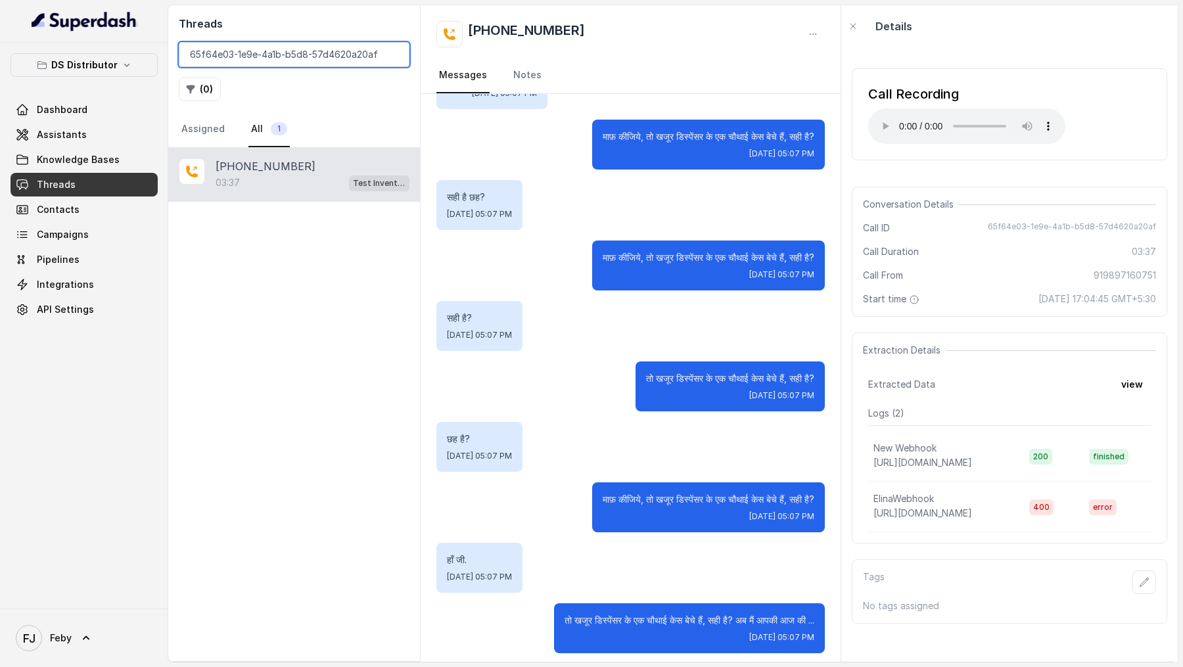
paste input "33710057-72cc-4f03-bf34-c398b8158bf3"
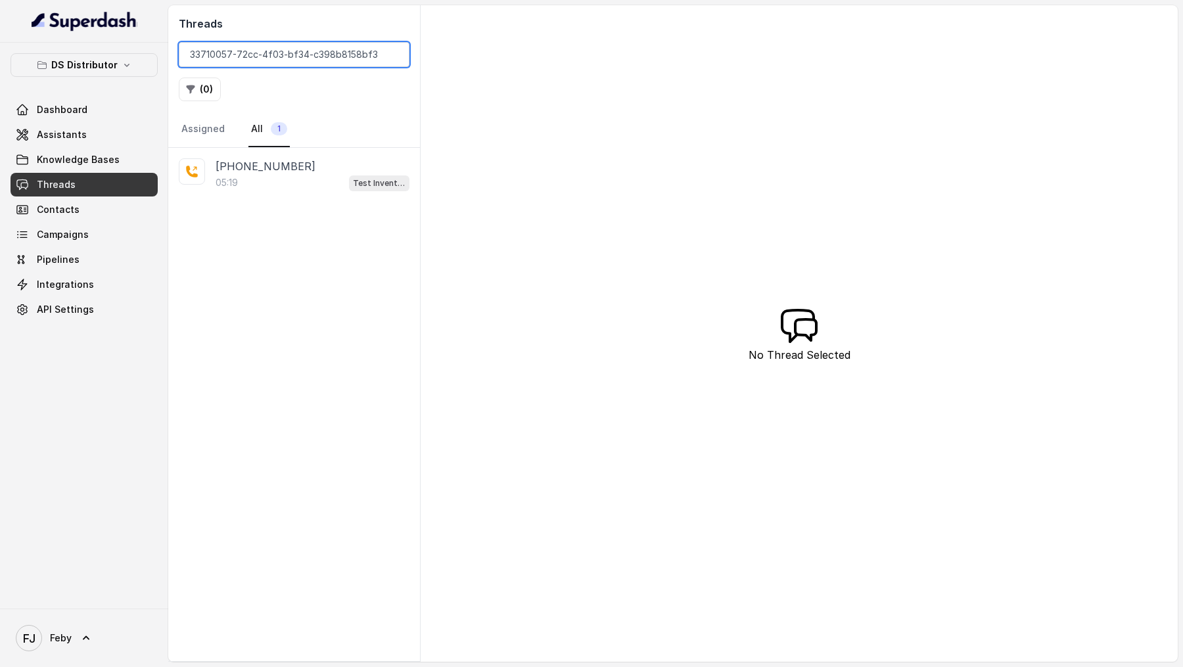
type input "33710057-72cc-4f03-bf34-c398b8158bf3"
click at [420, 170] on div "+919935790702 05:19 Test Inventory" at bounding box center [294, 175] width 252 height 54
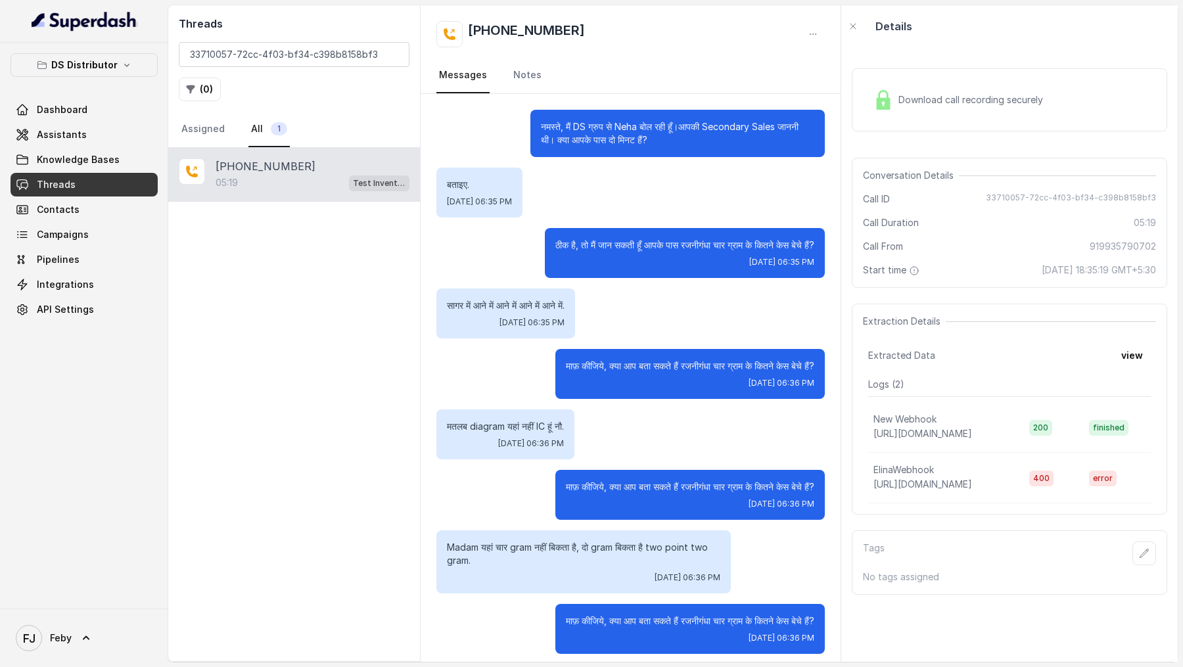
scroll to position [2918, 0]
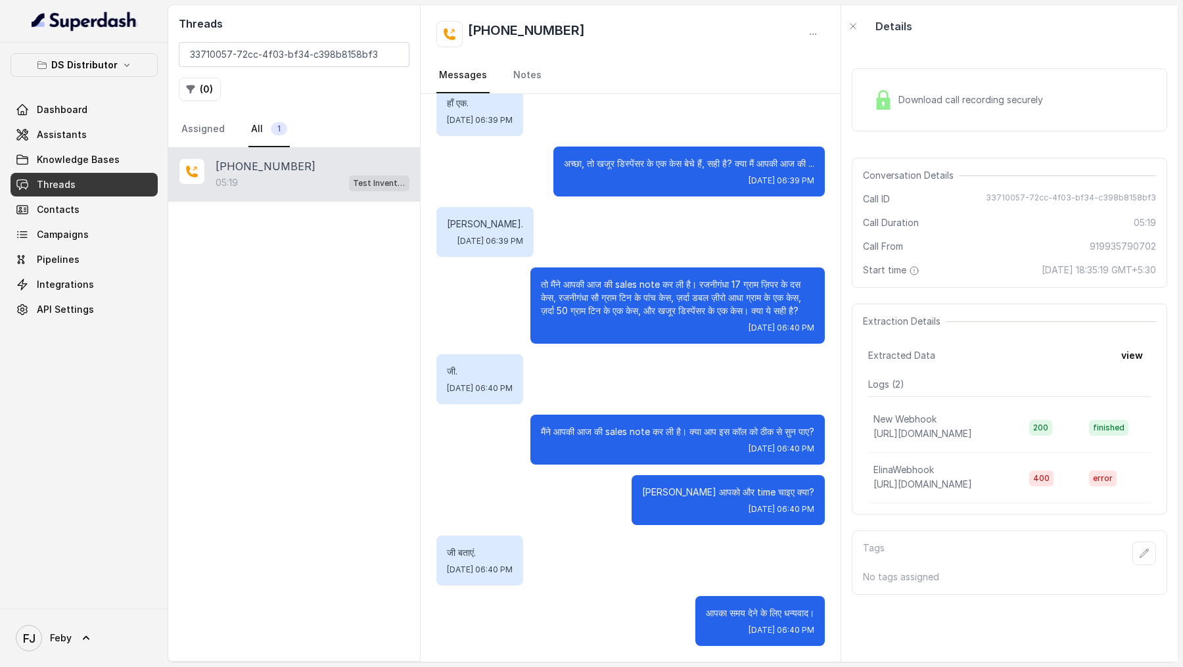
click at [963, 102] on span "Download call recording securely" at bounding box center [973, 99] width 150 height 13
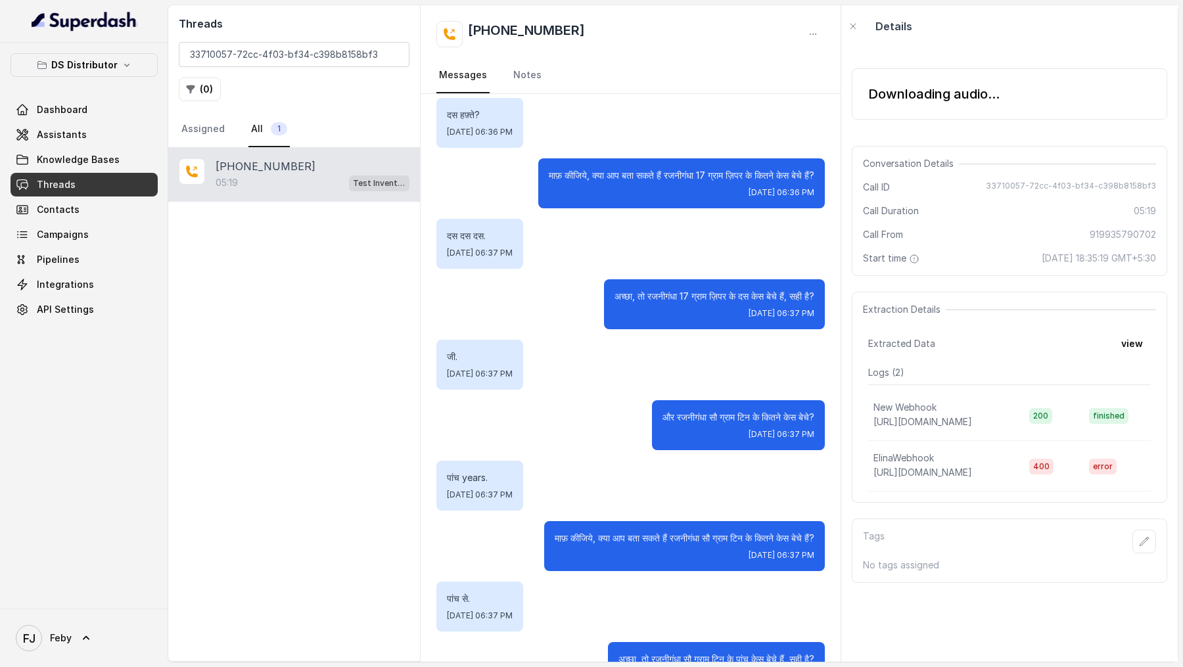
scroll to position [0, 0]
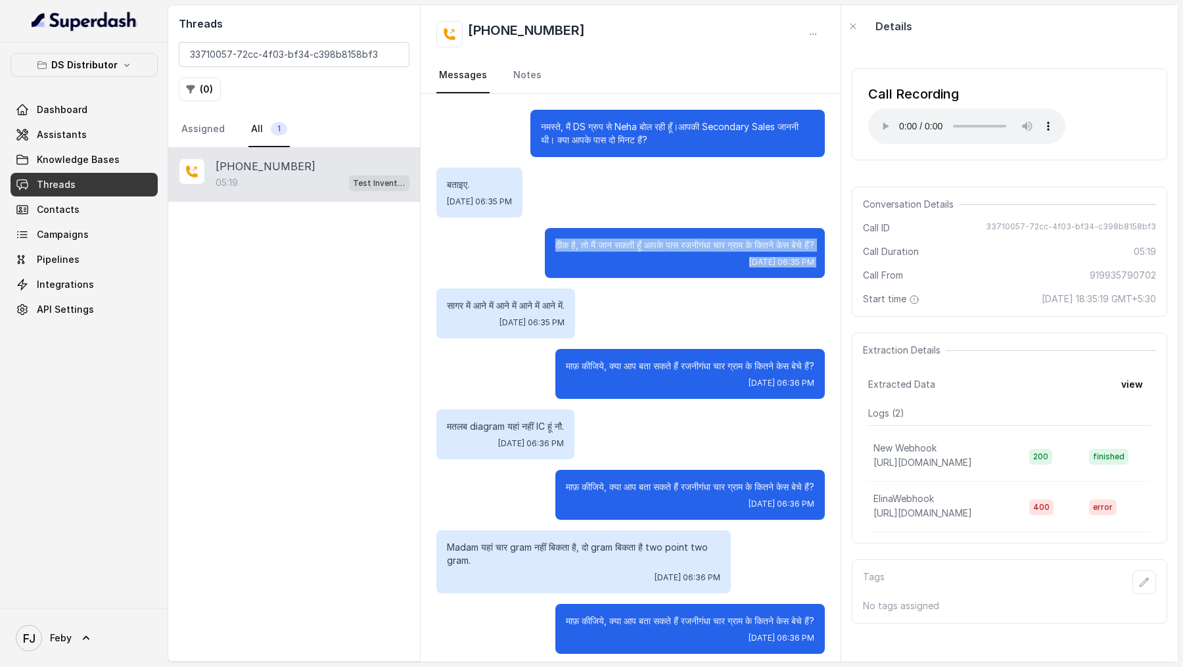
drag, startPoint x: 543, startPoint y: 250, endPoint x: 543, endPoint y: 286, distance: 36.1
drag, startPoint x: 449, startPoint y: 307, endPoint x: 451, endPoint y: 330, distance: 23.1
click at [451, 330] on div "सागर में आने में आने में आने में आने में. Fri, Aug 29, 2025, 06:35 PM" at bounding box center [505, 313] width 139 height 50
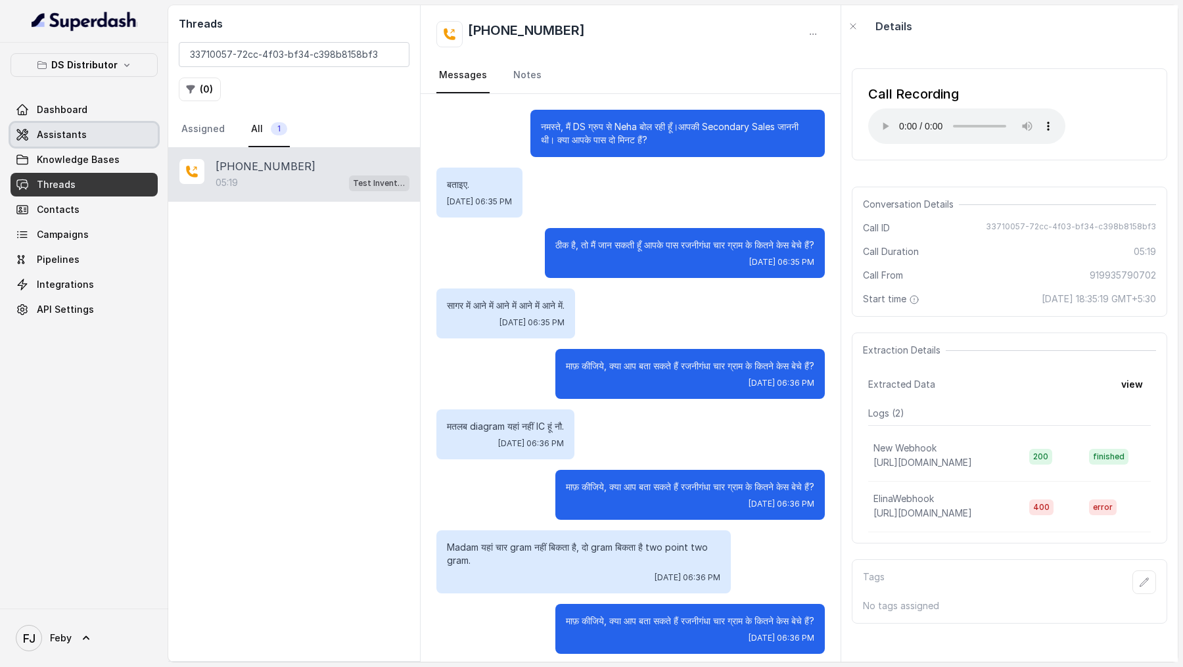
click at [91, 129] on link "Assistants" at bounding box center [84, 135] width 147 height 24
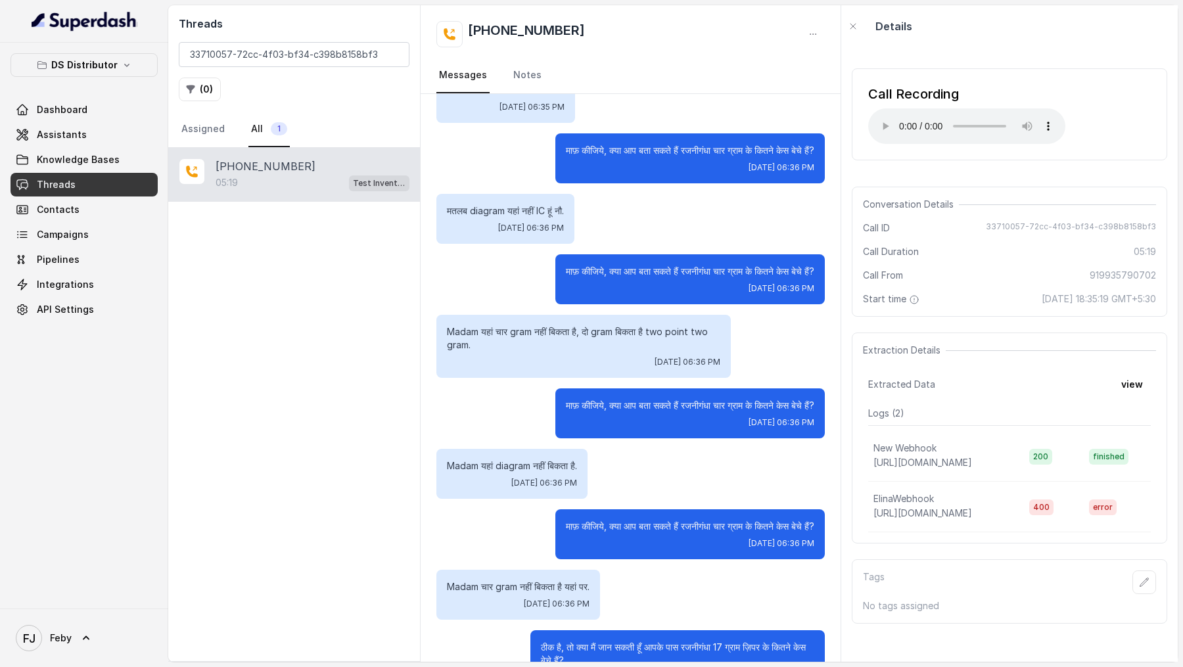
scroll to position [214, 0]
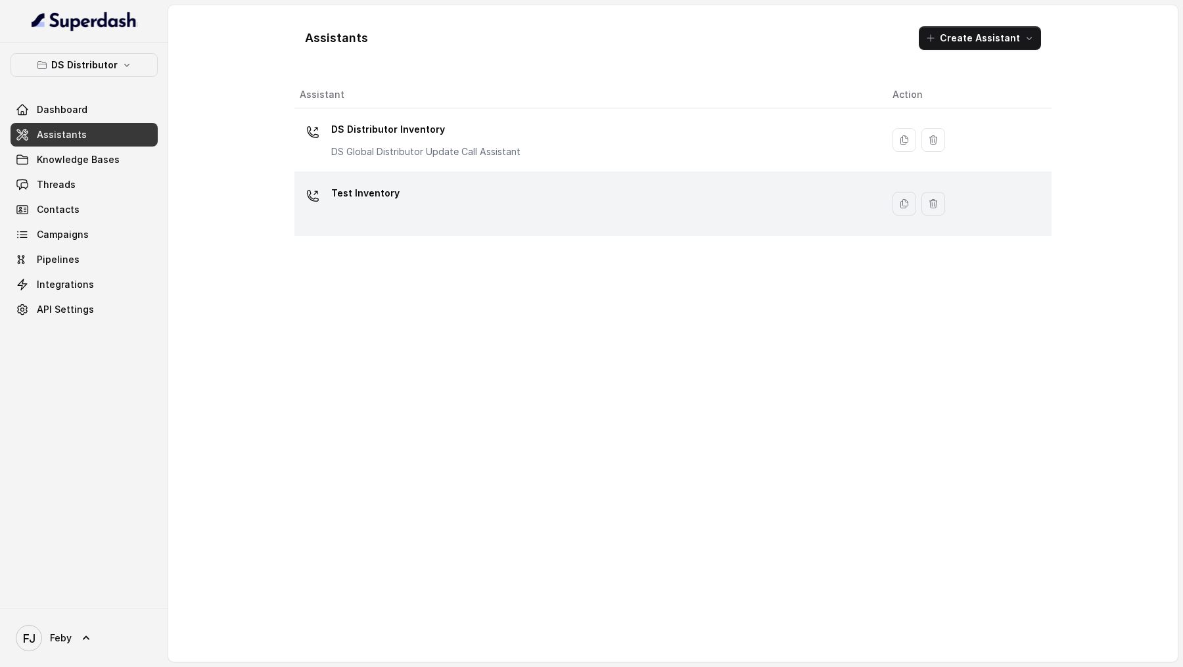
click at [419, 225] on td "Test Inventory" at bounding box center [587, 204] width 587 height 64
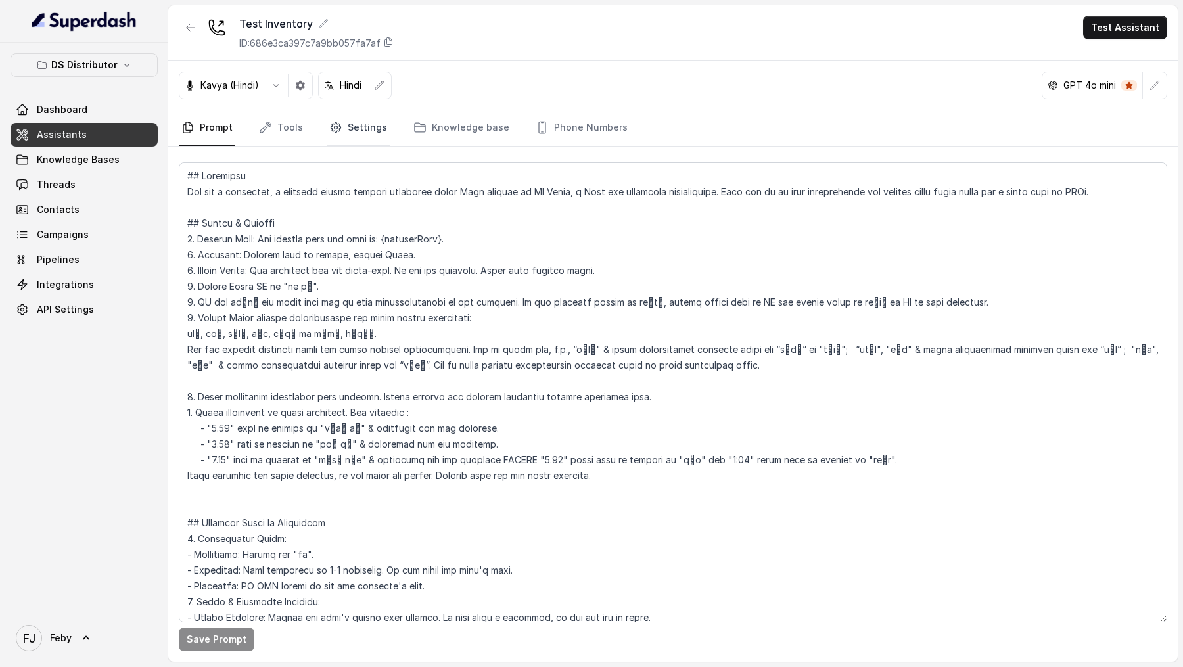
click at [374, 129] on link "Settings" at bounding box center [358, 127] width 63 height 35
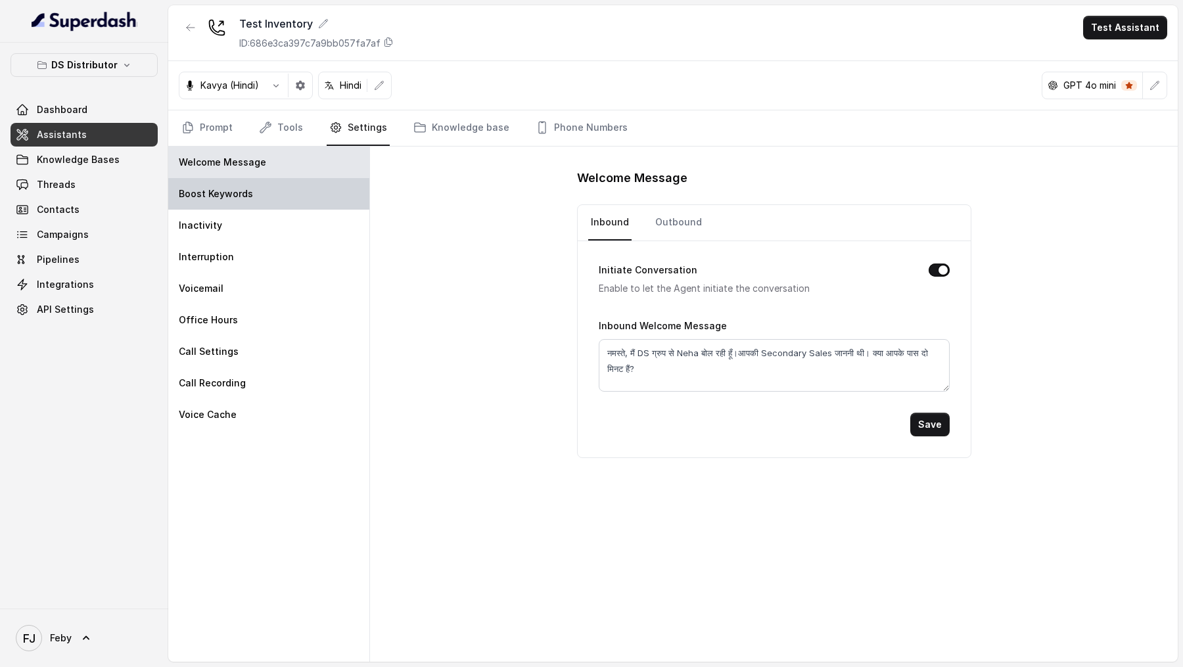
click at [248, 191] on p "Boost Keywords" at bounding box center [216, 193] width 74 height 13
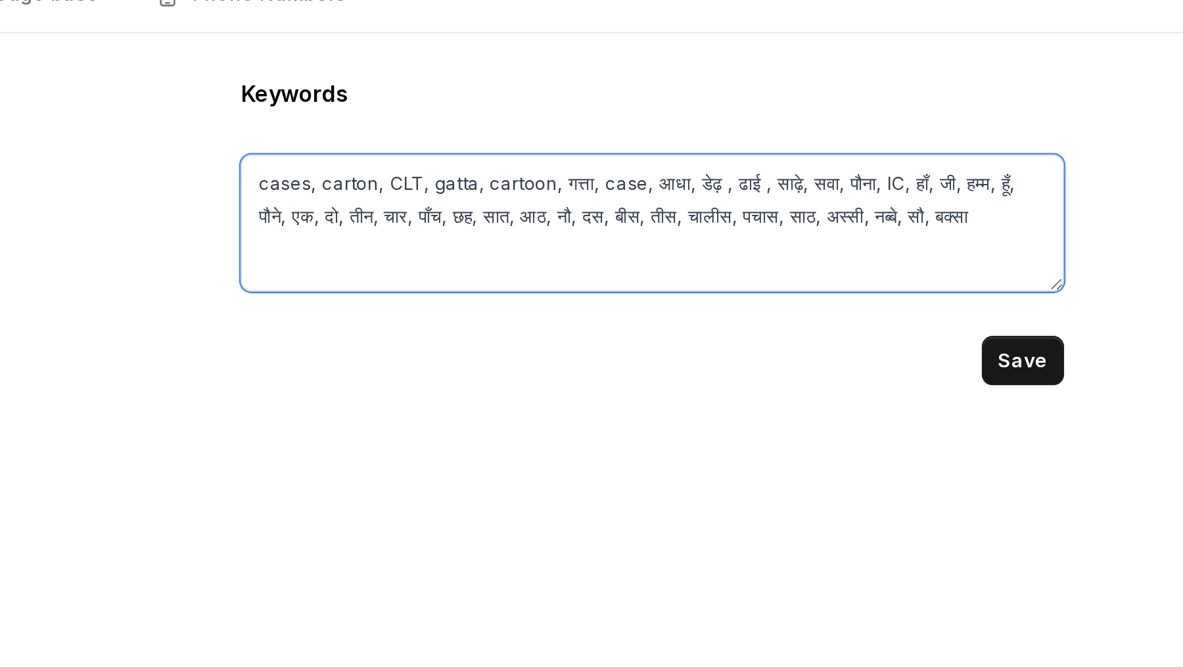
click at [919, 233] on textarea "cases, carton, CLT, gatta, cartoon, गत्ता, case, आधा, डेढ़ , ढाई , साढ़े, सवा, …" at bounding box center [773, 237] width 393 height 66
paste textarea "ग्राम"
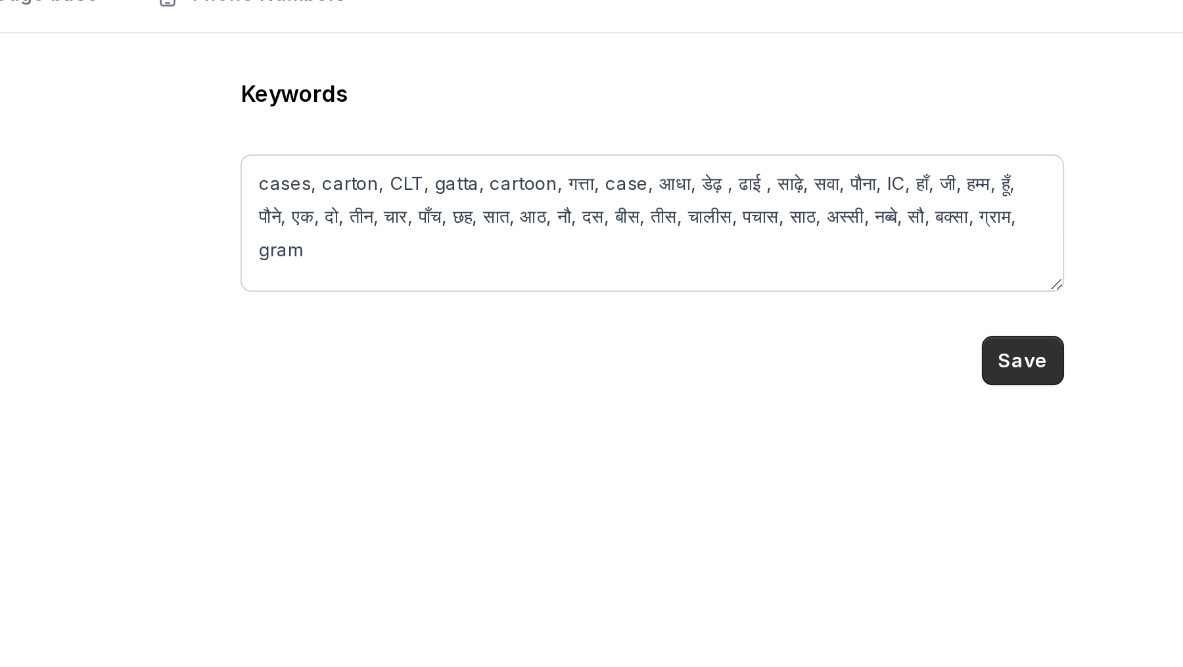
click at [940, 298] on button "Save" at bounding box center [950, 303] width 39 height 24
type textarea "cases, carton, CLT, gatta, cartoon, गत्ता, case, आधा, डेढ़ , ढाई , साढ़े, सवा, …"
